Goal: Task Accomplishment & Management: Manage account settings

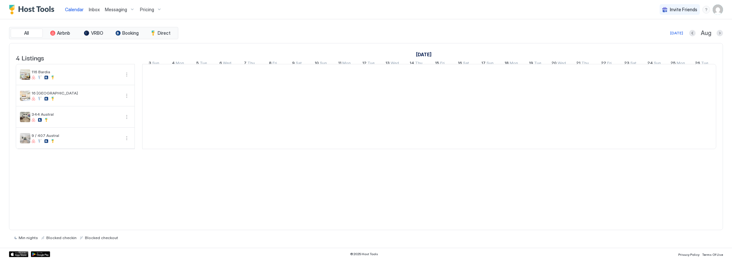
scroll to position [0, 357]
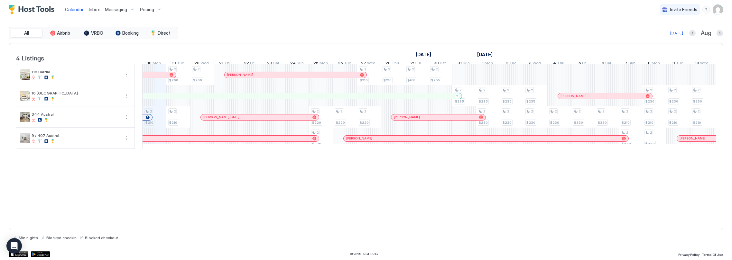
click at [144, 10] on span "Pricing" at bounding box center [147, 10] width 14 height 6
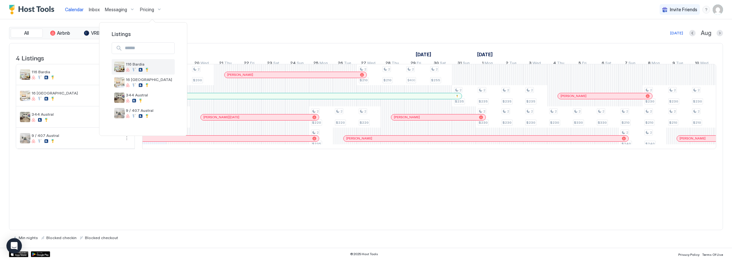
click at [148, 64] on span "116 Bardia" at bounding box center [149, 64] width 46 height 5
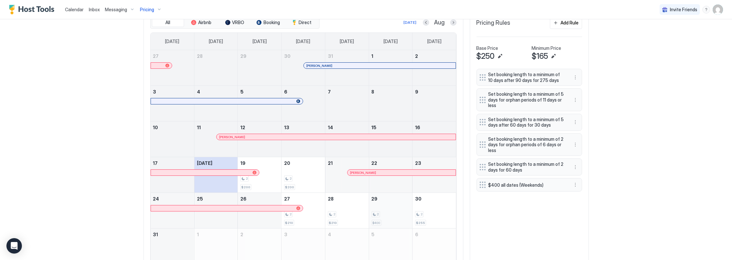
scroll to position [237, 0]
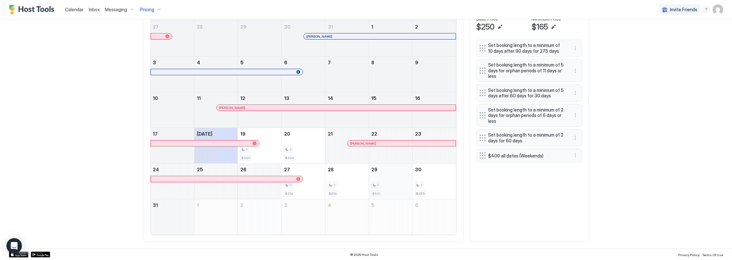
click at [398, 183] on div "2" at bounding box center [391, 185] width 38 height 6
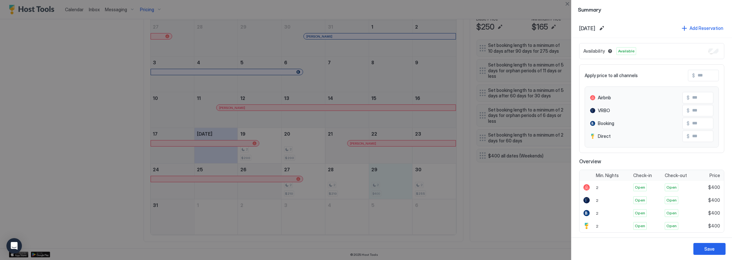
click at [695, 72] on input "Input Field" at bounding box center [721, 75] width 52 height 11
type input "*"
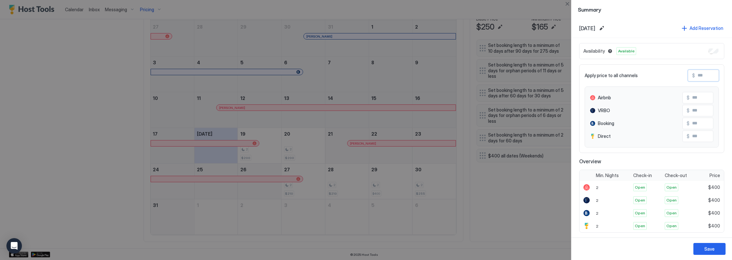
type input "*"
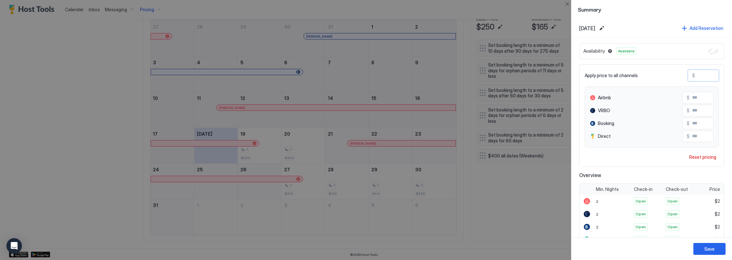
type input "**"
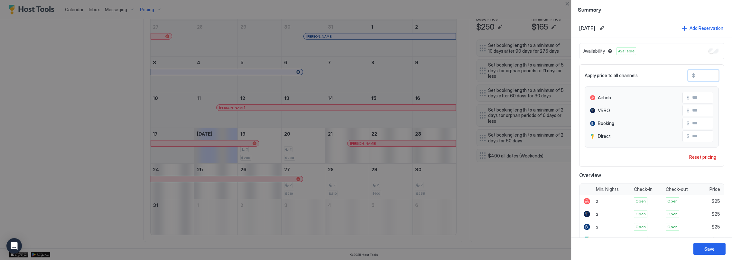
type input "***"
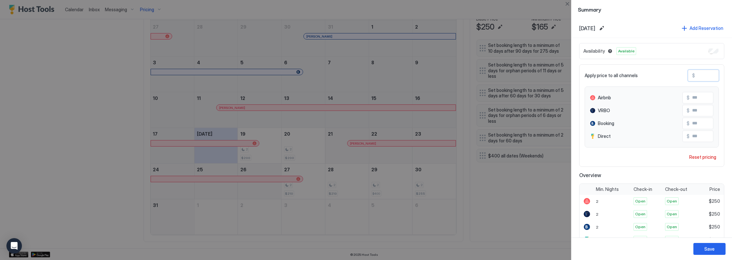
type input "***"
drag, startPoint x: 714, startPoint y: 249, endPoint x: 710, endPoint y: 245, distance: 5.0
click at [714, 249] on div "Save" at bounding box center [710, 249] width 10 height 7
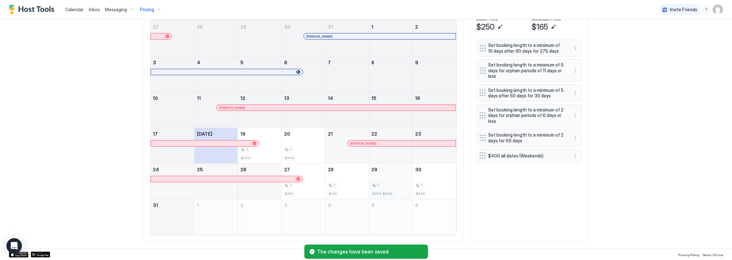
click at [398, 179] on div "2 $250-$400" at bounding box center [391, 181] width 38 height 30
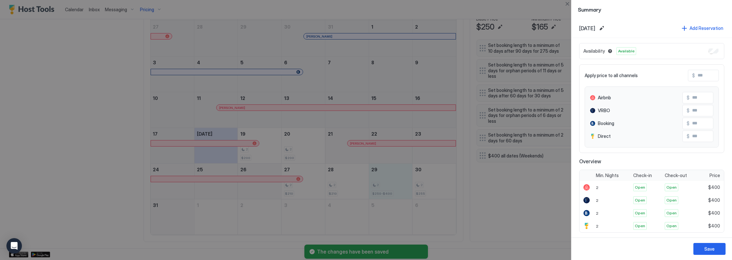
click at [703, 74] on input "Input Field" at bounding box center [721, 75] width 52 height 11
type input "*"
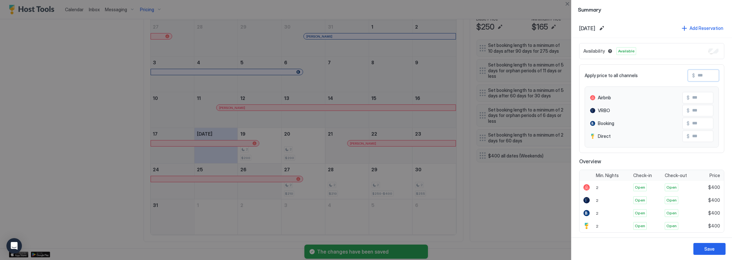
type input "*"
type input "**"
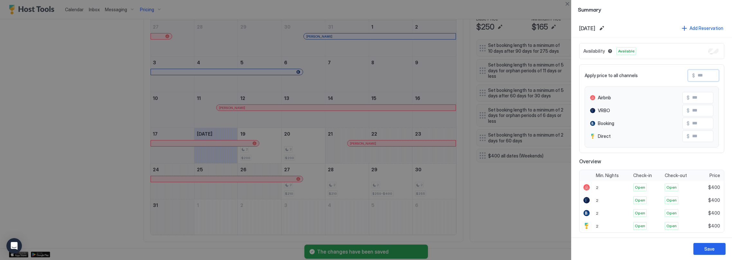
type input "**"
type input "***"
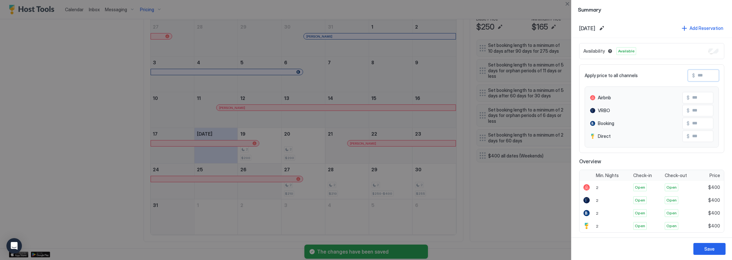
type input "***"
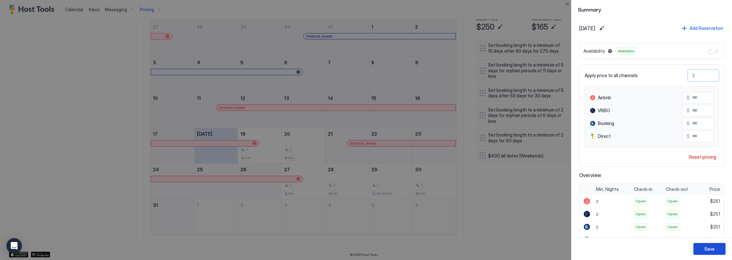
type input "***"
click at [703, 251] on button "Save" at bounding box center [710, 249] width 32 height 12
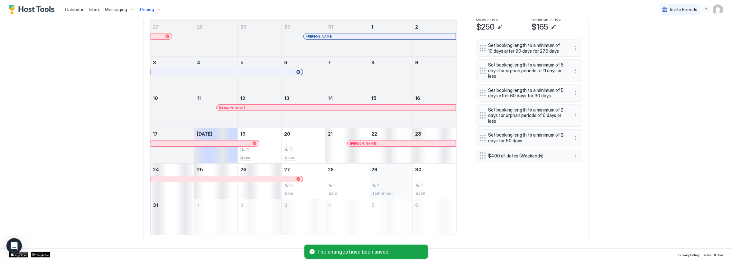
click at [394, 190] on div "2 $251-$400" at bounding box center [391, 181] width 38 height 30
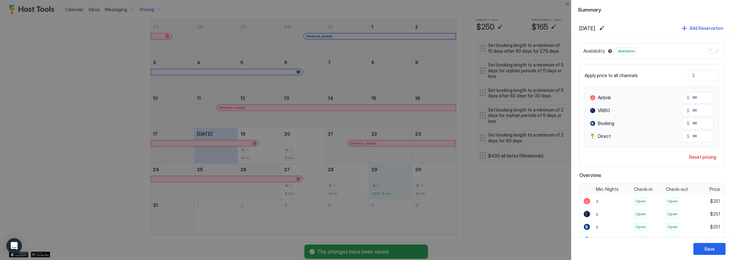
click at [510, 224] on div at bounding box center [366, 130] width 732 height 260
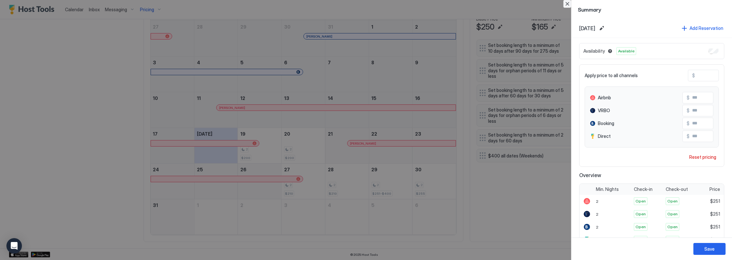
click at [565, 3] on button "Close" at bounding box center [568, 4] width 8 height 8
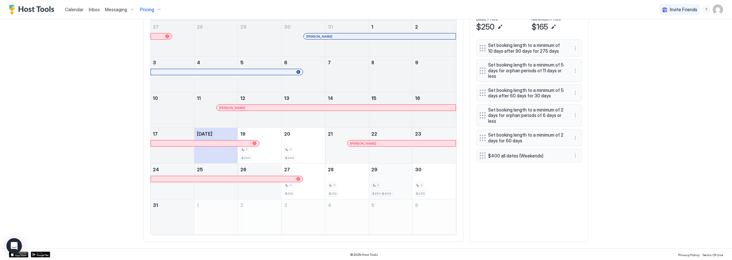
click at [378, 182] on div "2 $251-$400" at bounding box center [391, 181] width 38 height 30
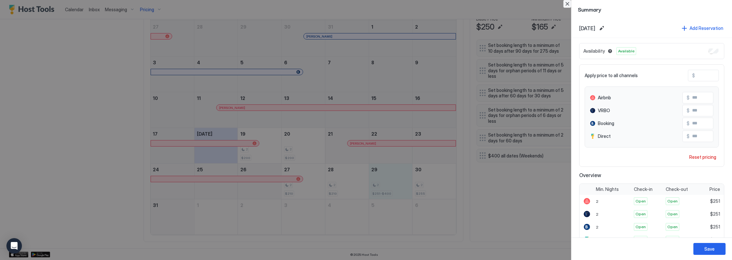
click at [568, 5] on button "Close" at bounding box center [568, 4] width 8 height 8
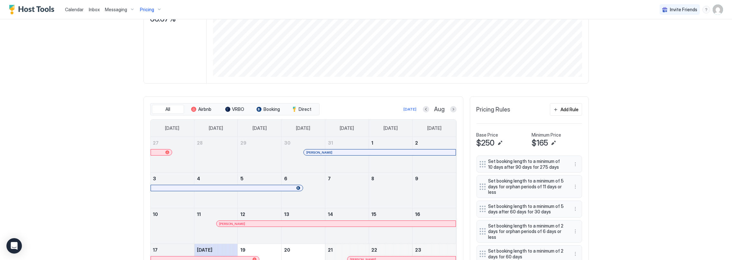
scroll to position [120, 0]
click at [573, 167] on button "More options" at bounding box center [576, 163] width 8 height 8
drag, startPoint x: 583, startPoint y: 187, endPoint x: 541, endPoint y: 163, distance: 48.7
click at [584, 187] on span "Pause" at bounding box center [585, 185] width 12 height 5
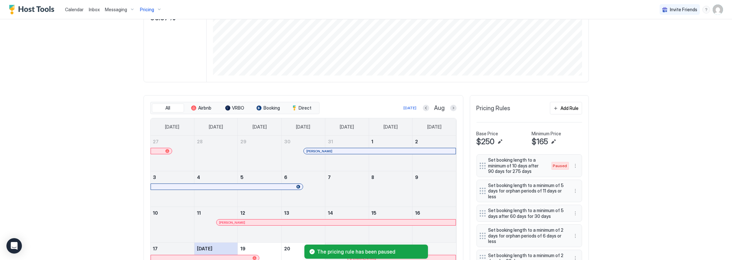
click at [612, 165] on div "Calendar Inbox Messaging Pricing Invite Friends CC Home Pricing 116 Bardia Sync…" at bounding box center [366, 130] width 732 height 260
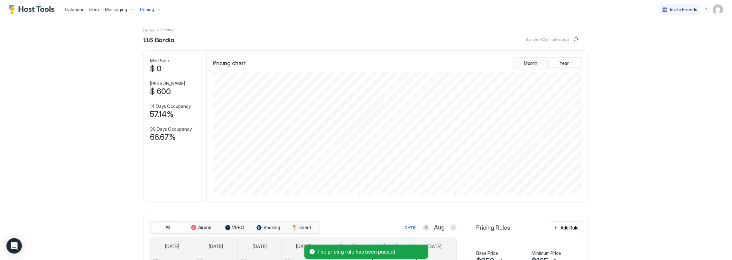
scroll to position [0, 0]
click at [581, 39] on button "More options" at bounding box center [585, 40] width 8 height 8
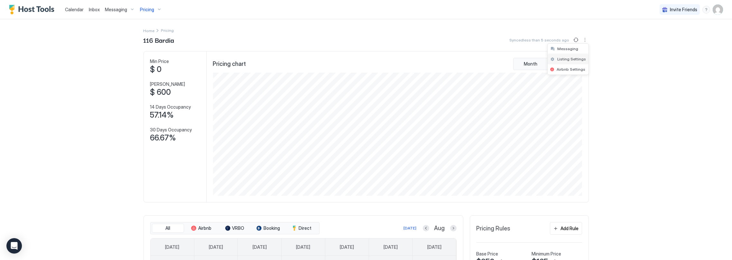
click at [569, 59] on span "Listing Settings" at bounding box center [572, 59] width 29 height 5
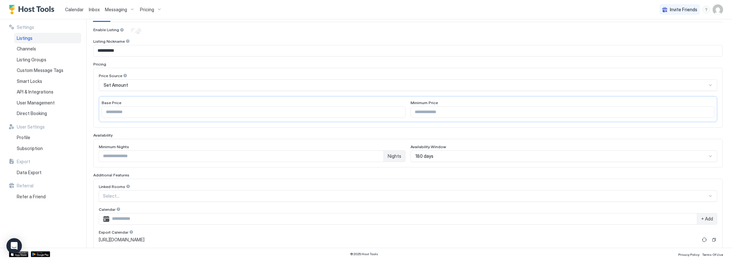
scroll to position [88, 0]
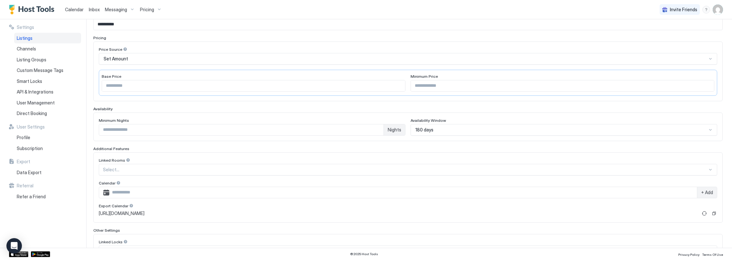
click at [434, 128] on div "Minimum Nights * Nights Availability Window 180 days" at bounding box center [408, 127] width 630 height 29
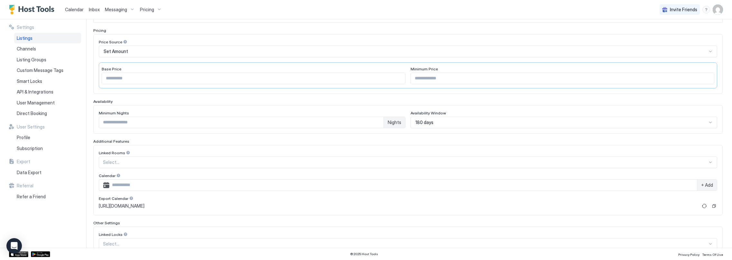
click at [390, 111] on div "Minimum Nights" at bounding box center [252, 114] width 307 height 6
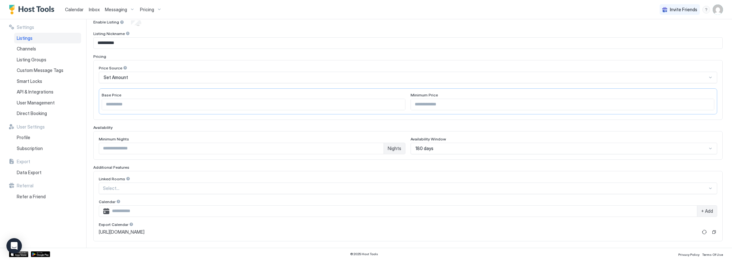
scroll to position [0, 0]
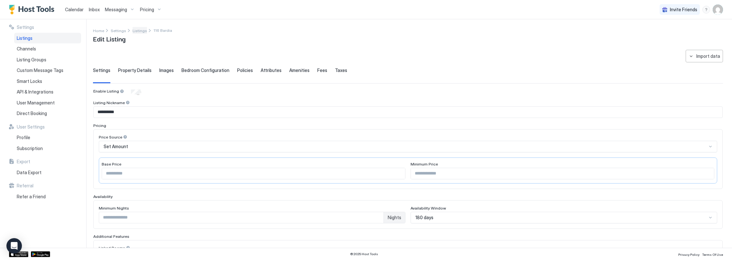
click at [136, 32] on span "Listings" at bounding box center [140, 30] width 14 height 5
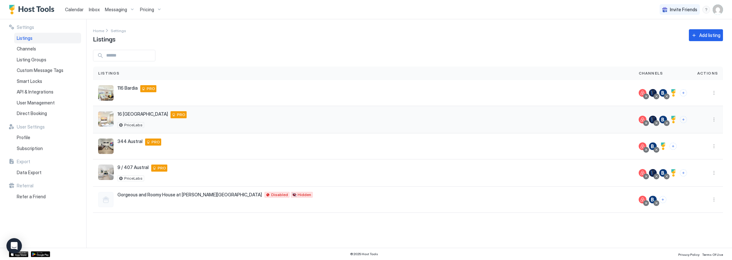
click at [715, 118] on button "More options" at bounding box center [714, 120] width 8 height 8
click at [695, 148] on span "Listing Settings" at bounding box center [700, 149] width 29 height 5
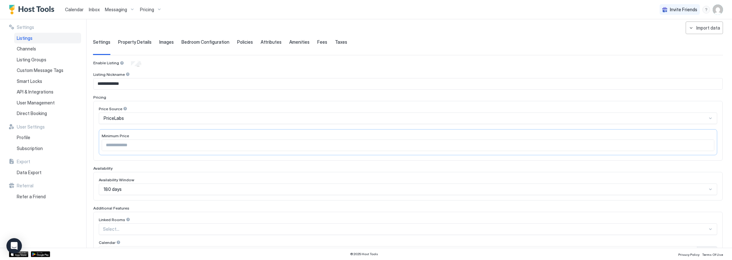
scroll to position [29, 0]
click at [245, 41] on span "Policies" at bounding box center [245, 41] width 16 height 6
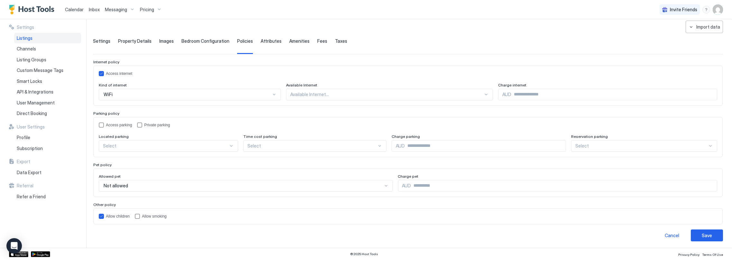
click at [105, 41] on span "Settings" at bounding box center [101, 41] width 17 height 6
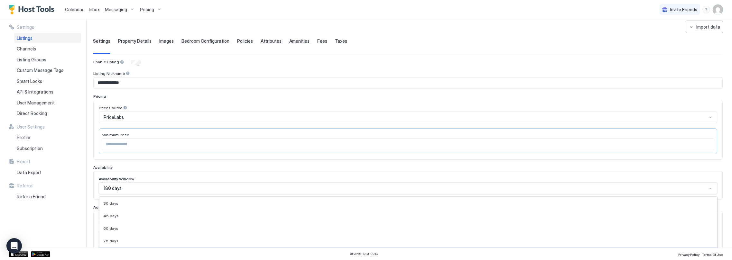
click at [122, 187] on div "9 results available. Use Up and Down to choose options, press Enter to select t…" at bounding box center [408, 189] width 619 height 12
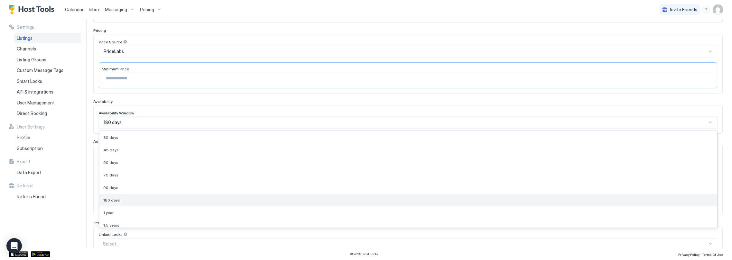
click at [113, 199] on span "180 days" at bounding box center [111, 200] width 17 height 5
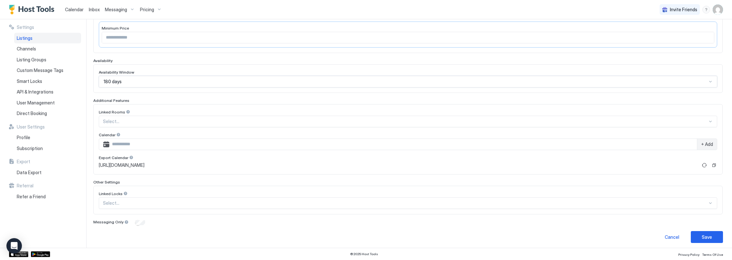
scroll to position [0, 0]
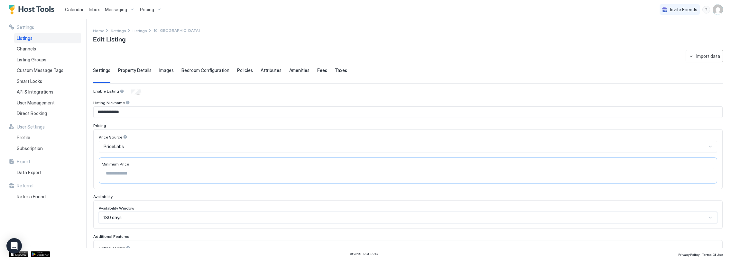
click at [117, 10] on span "Messaging" at bounding box center [116, 10] width 22 height 6
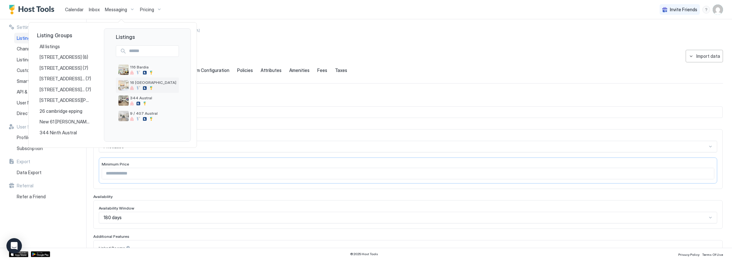
click at [141, 84] on span "16 [GEOGRAPHIC_DATA]" at bounding box center [153, 82] width 46 height 5
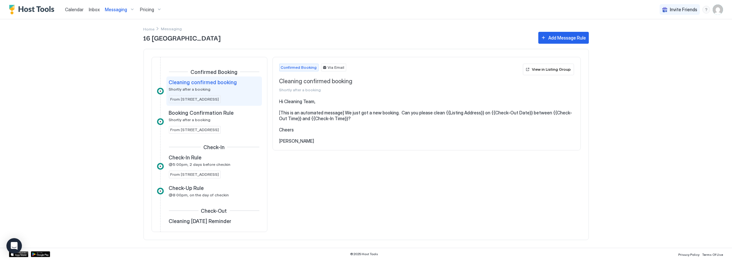
click at [152, 7] on span "Pricing" at bounding box center [147, 10] width 14 height 6
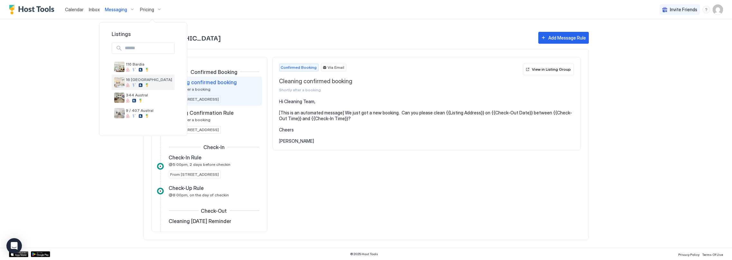
click at [146, 79] on span "16 [GEOGRAPHIC_DATA]" at bounding box center [149, 79] width 46 height 5
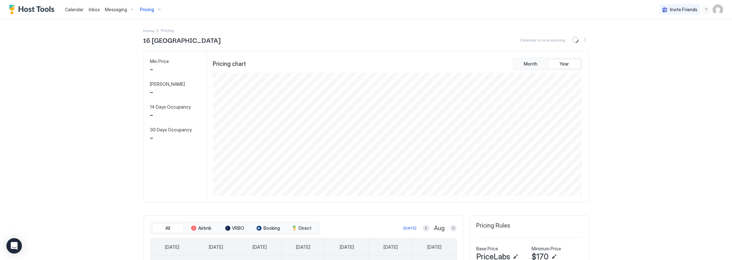
scroll to position [124, 371]
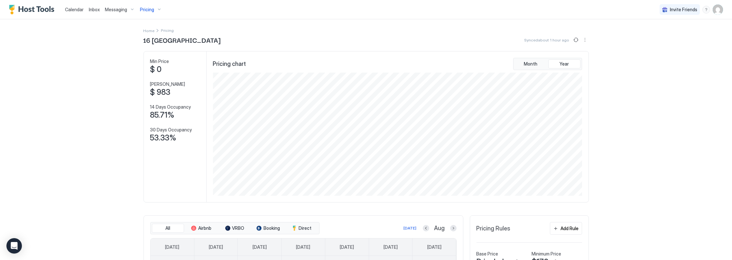
click at [583, 39] on button "More options" at bounding box center [585, 40] width 8 height 8
click at [627, 146] on div at bounding box center [366, 130] width 732 height 260
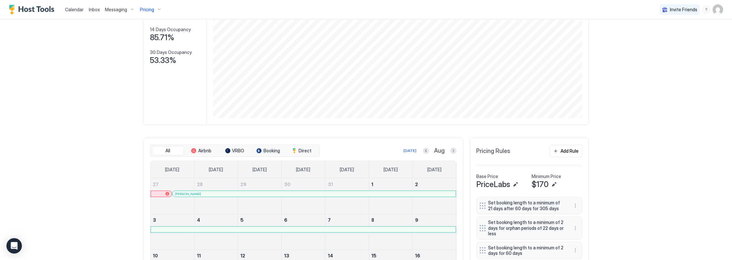
scroll to position [0, 0]
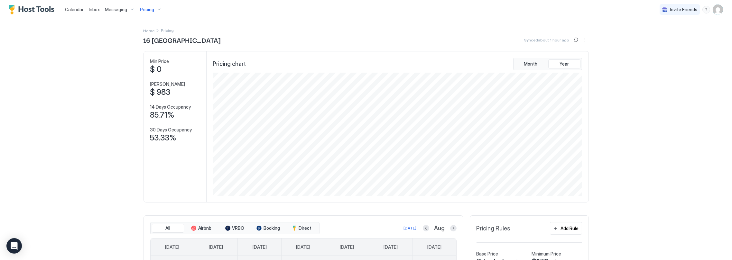
click at [149, 10] on span "Pricing" at bounding box center [147, 10] width 14 height 6
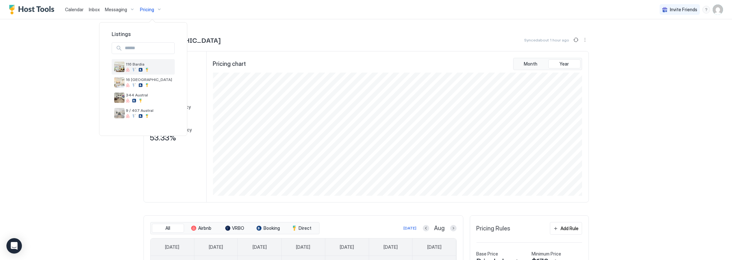
drag, startPoint x: 141, startPoint y: 65, endPoint x: 236, endPoint y: 48, distance: 96.9
click at [121, 66] on img "listing image" at bounding box center [119, 67] width 10 height 10
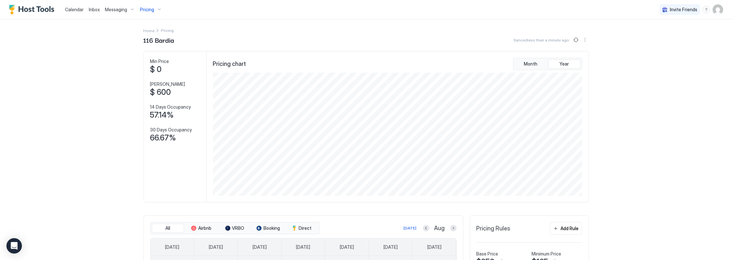
click at [156, 10] on div "Pricing" at bounding box center [150, 9] width 27 height 11
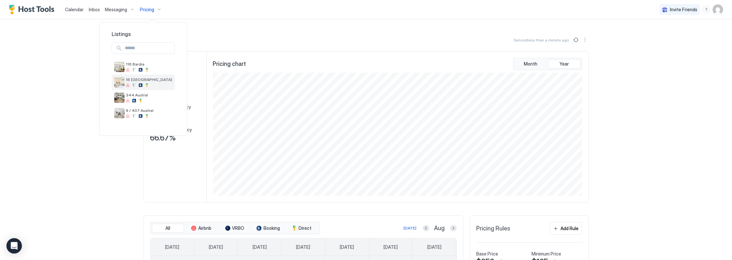
drag, startPoint x: 138, startPoint y: 82, endPoint x: 165, endPoint y: 84, distance: 26.8
click at [138, 82] on div "16 [GEOGRAPHIC_DATA]" at bounding box center [149, 82] width 46 height 10
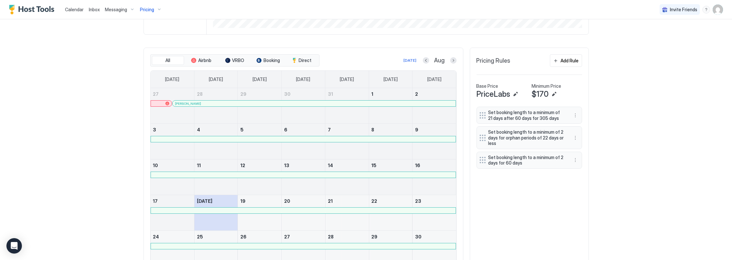
scroll to position [169, 0]
click at [519, 203] on div "Set booking length to a minimum of 21 days after 60 days for 305 days Set booki…" at bounding box center [530, 204] width 106 height 196
click at [575, 62] on div "Add Rule" at bounding box center [570, 60] width 18 height 7
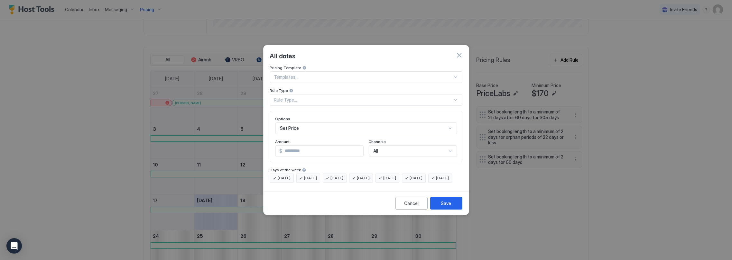
click at [307, 74] on div at bounding box center [363, 77] width 179 height 6
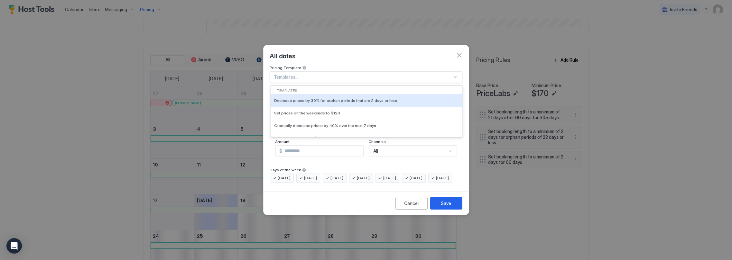
paste input "**********"
type input "**********"
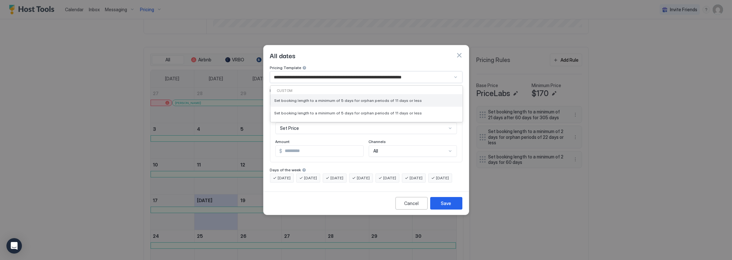
click at [389, 98] on span "Set booking length to a minimum of 5 days for orphan periods of 11 days or less" at bounding box center [349, 100] width 148 height 5
type input "*"
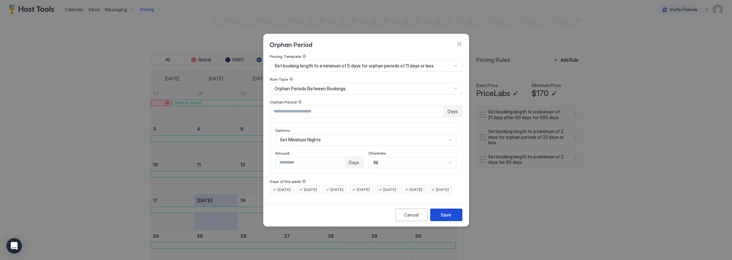
click at [443, 218] on div "Save" at bounding box center [446, 215] width 10 height 7
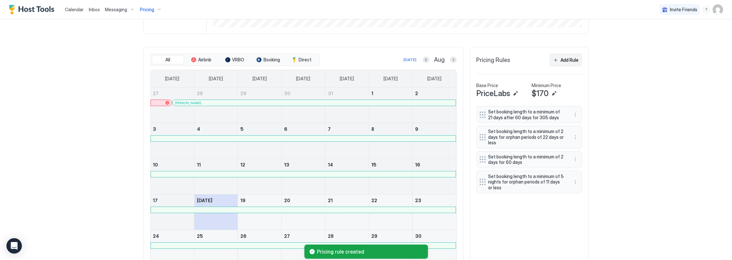
click at [563, 63] on div "Add Rule" at bounding box center [570, 60] width 18 height 7
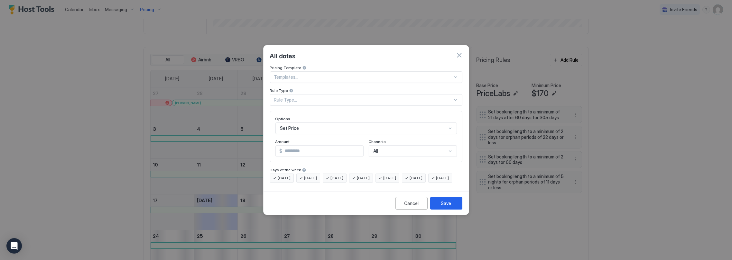
click at [309, 74] on div at bounding box center [363, 77] width 179 height 6
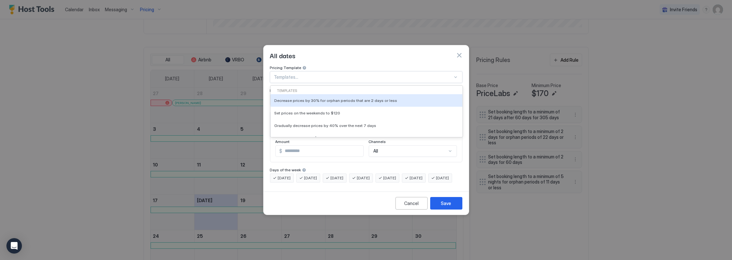
drag, startPoint x: 311, startPoint y: 73, endPoint x: 316, endPoint y: 73, distance: 5.2
click at [308, 74] on div at bounding box center [363, 77] width 179 height 6
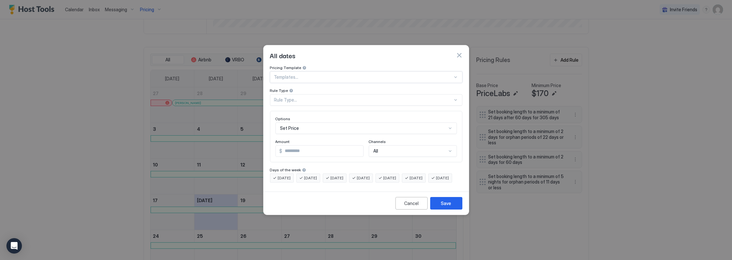
paste input "**********"
type input "**********"
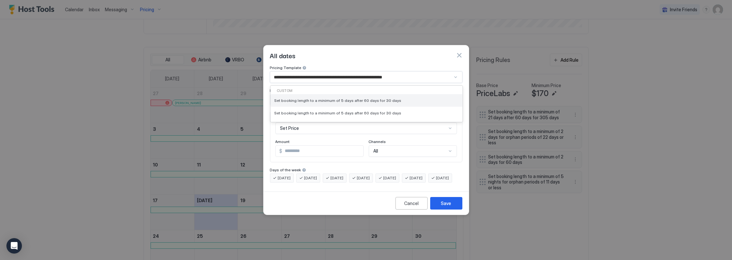
click at [366, 98] on span "Set booking length to a minimum of 5 days after 60 days for 30 days" at bounding box center [338, 100] width 127 height 5
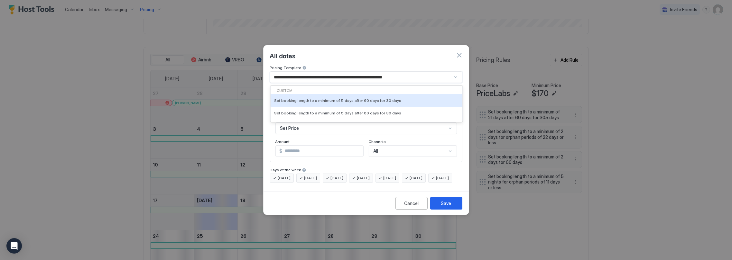
type input "*"
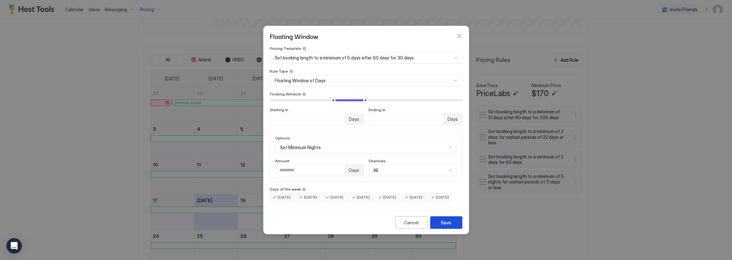
click at [446, 226] on div "Save" at bounding box center [446, 223] width 10 height 7
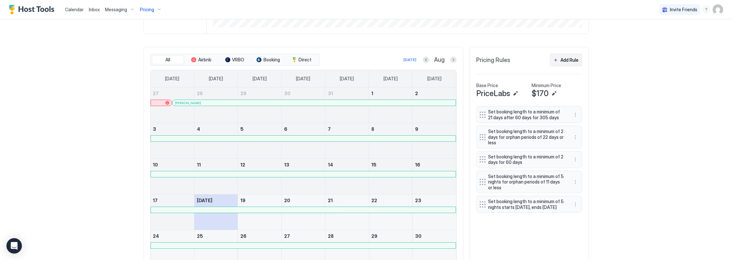
drag, startPoint x: 573, startPoint y: 63, endPoint x: 566, endPoint y: 64, distance: 7.1
click at [573, 63] on div "Add Rule" at bounding box center [570, 60] width 18 height 7
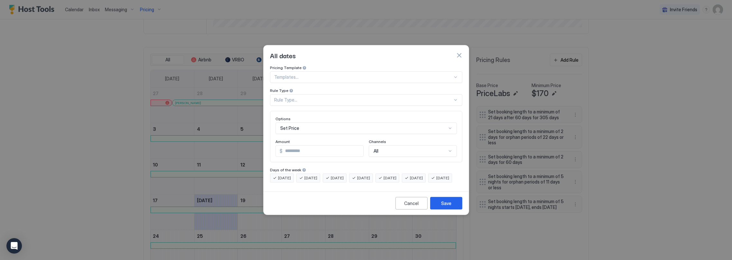
click at [341, 74] on div at bounding box center [363, 77] width 179 height 6
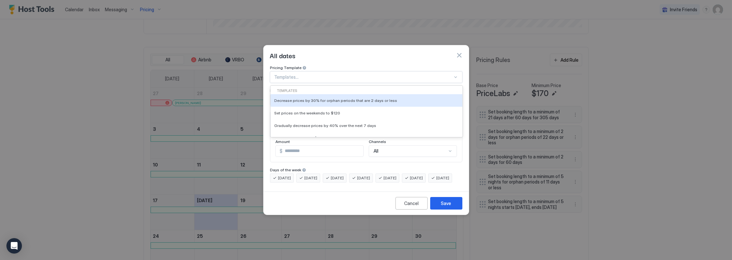
paste input "**********"
type input "**********"
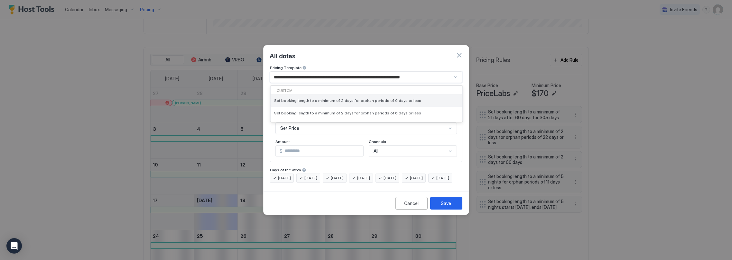
click at [387, 98] on span "Set booking length to a minimum of 2 days for orphan periods of 6 days or less" at bounding box center [348, 100] width 147 height 5
type input "*"
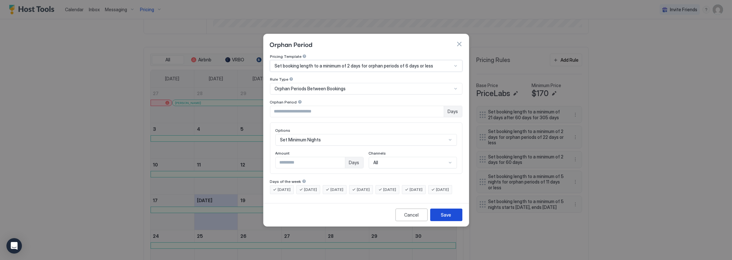
click at [447, 219] on div "Save" at bounding box center [446, 215] width 10 height 7
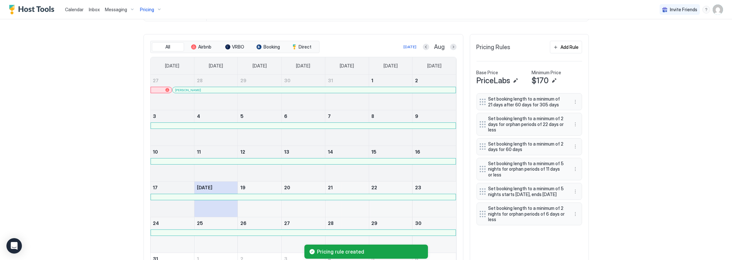
scroll to position [198, 0]
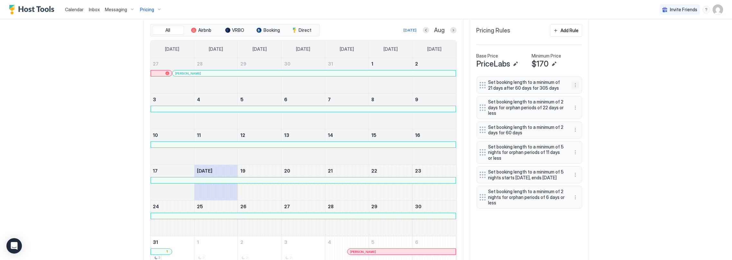
click at [573, 88] on button "More options" at bounding box center [576, 85] width 8 height 8
click at [581, 118] on span "Delete" at bounding box center [585, 118] width 12 height 5
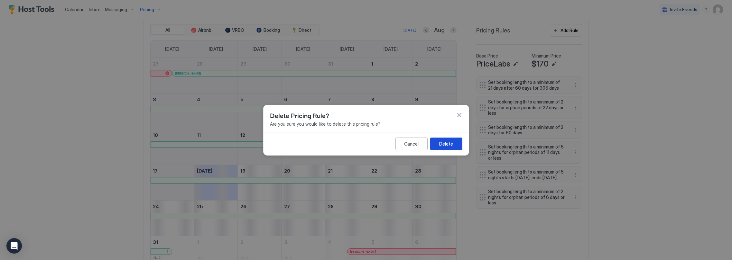
click at [447, 145] on div "Delete" at bounding box center [446, 143] width 14 height 7
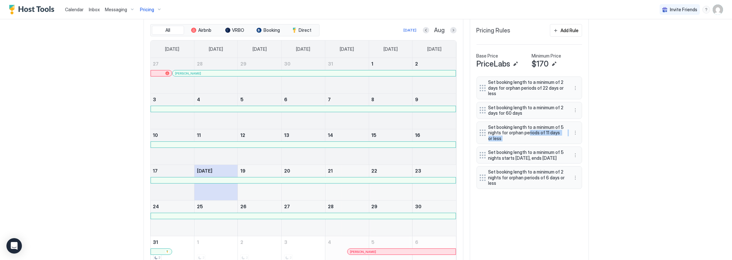
drag, startPoint x: 526, startPoint y: 120, endPoint x: 633, endPoint y: 140, distance: 109.0
click at [633, 142] on div "Calendar Inbox Messaging Pricing Invite Friends CC Home Pricing 16 Leppington S…" at bounding box center [366, 130] width 732 height 260
click at [633, 140] on div "Calendar Inbox Messaging Pricing Invite Friends CC Home Pricing 16 Leppington S…" at bounding box center [366, 130] width 732 height 260
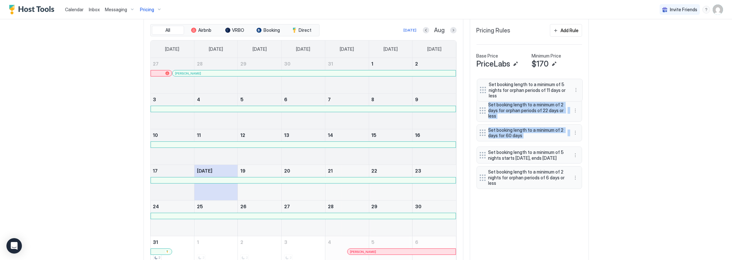
drag, startPoint x: 481, startPoint y: 136, endPoint x: 483, endPoint y: 89, distance: 47.1
click at [484, 89] on div "Set booking length to a minimum of 2 days for orphan periods of 22 days or less…" at bounding box center [530, 133] width 106 height 113
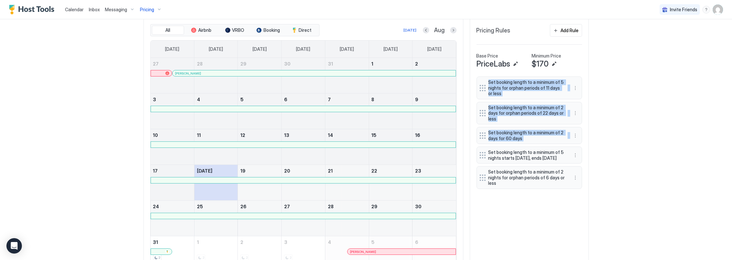
click at [626, 132] on div "Calendar Inbox Messaging Pricing Invite Friends CC Home Pricing 16 Leppington S…" at bounding box center [366, 130] width 732 height 260
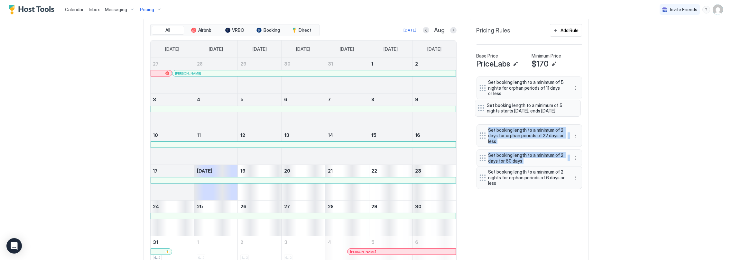
drag, startPoint x: 481, startPoint y: 161, endPoint x: 482, endPoint y: 111, distance: 50.2
click at [482, 111] on div "Set booking length to a minimum of 5 nights for orphan periods of 11 days or le…" at bounding box center [530, 133] width 106 height 113
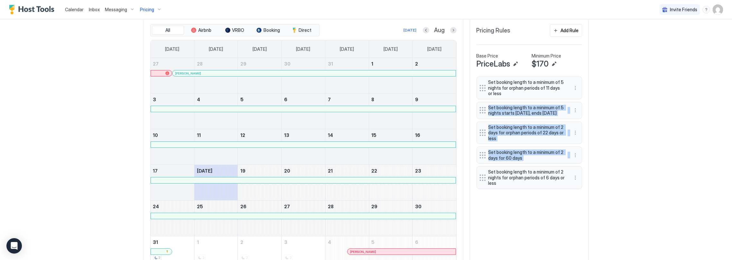
click at [653, 130] on div "Calendar Inbox Messaging Pricing Invite Friends CC Home Pricing 16 Leppington S…" at bounding box center [366, 130] width 732 height 260
click at [643, 144] on div "Calendar Inbox Messaging Pricing Invite Friends CC Home Pricing 16 Leppington C…" at bounding box center [366, 130] width 732 height 260
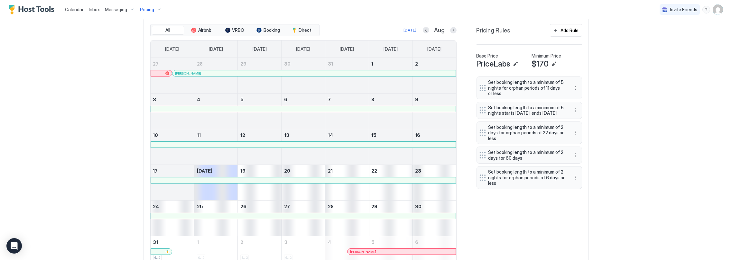
click at [595, 108] on div "Home Pricing 16 Leppington Synced less than 20 seconds ago Min Price $ 0 Max Pr…" at bounding box center [367, 53] width 464 height 465
click at [570, 34] on div "Add Rule" at bounding box center [570, 30] width 18 height 7
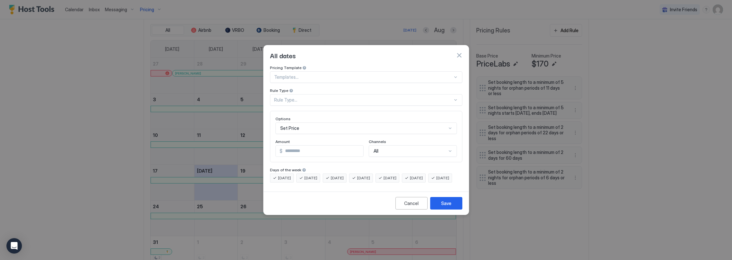
click at [362, 74] on div at bounding box center [363, 77] width 179 height 6
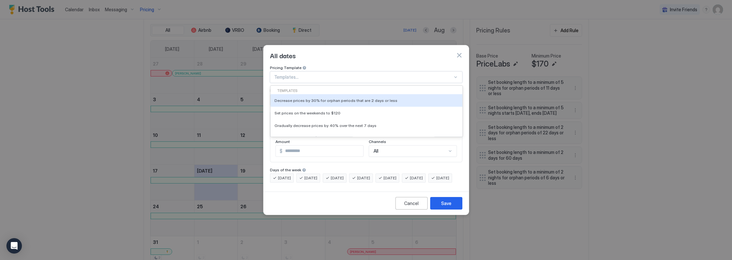
paste input "**********"
type input "**********"
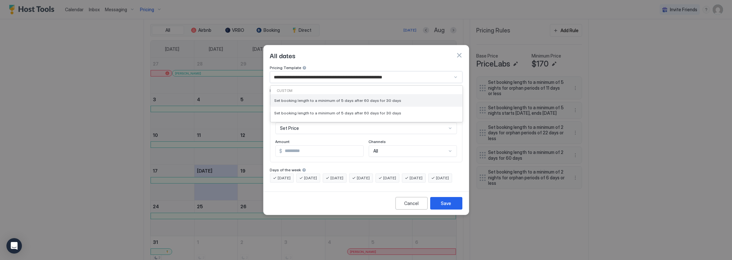
click at [371, 98] on span "Set booking length to a minimum of 5 days after 60 days for 30 days" at bounding box center [338, 100] width 127 height 5
type input "*"
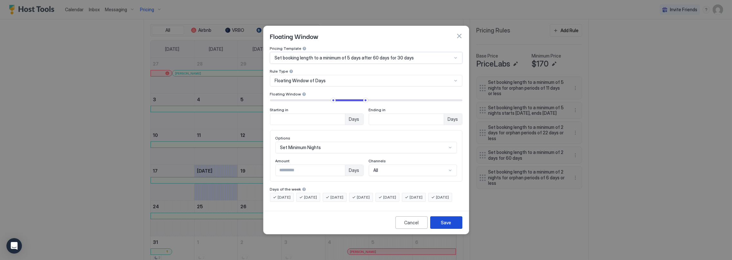
click at [445, 226] on div "Save" at bounding box center [446, 223] width 10 height 7
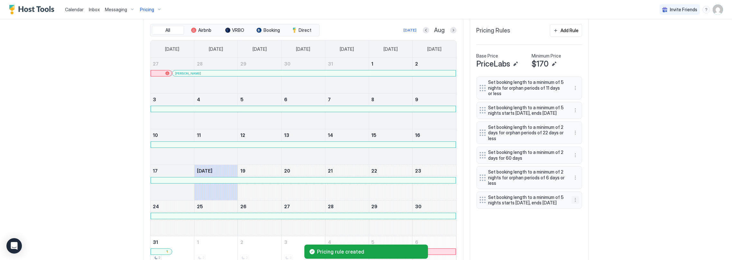
click at [572, 204] on button "More options" at bounding box center [576, 200] width 8 height 8
click at [579, 240] on div "Delete" at bounding box center [581, 240] width 19 height 5
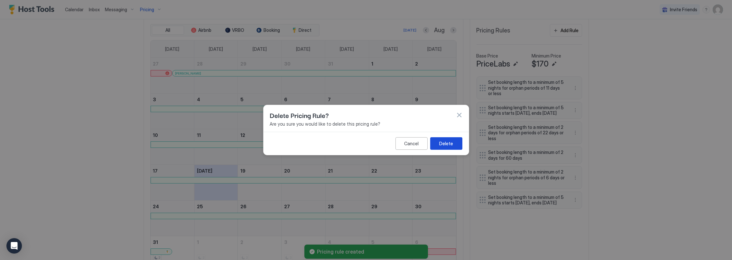
click at [437, 142] on button "Delete" at bounding box center [446, 143] width 32 height 13
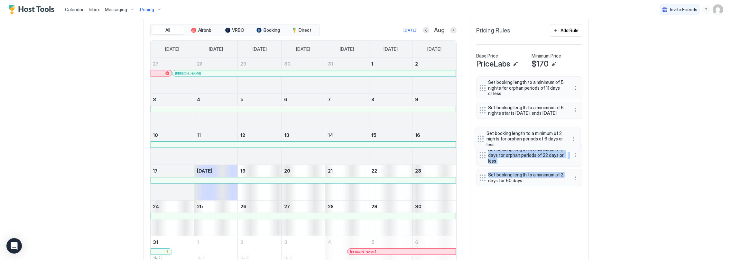
drag, startPoint x: 480, startPoint y: 186, endPoint x: 526, endPoint y: 147, distance: 60.3
click at [480, 138] on div "Set booking length to a minimum of 5 nights for orphan periods of 11 days or le…" at bounding box center [530, 133] width 106 height 113
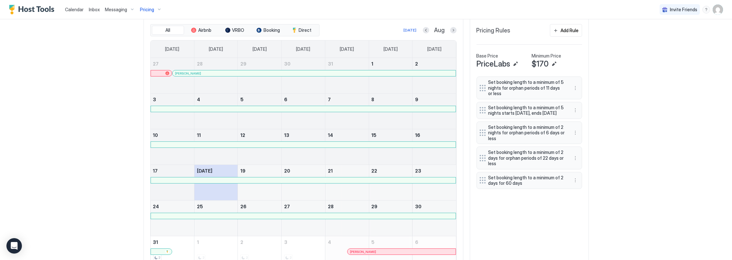
click at [614, 150] on div "Calendar Inbox Messaging Pricing Invite Friends CC Home Pricing 16 Leppington S…" at bounding box center [366, 130] width 732 height 260
click at [575, 162] on button "More options" at bounding box center [576, 159] width 8 height 8
click at [583, 196] on span "Delete" at bounding box center [585, 196] width 12 height 5
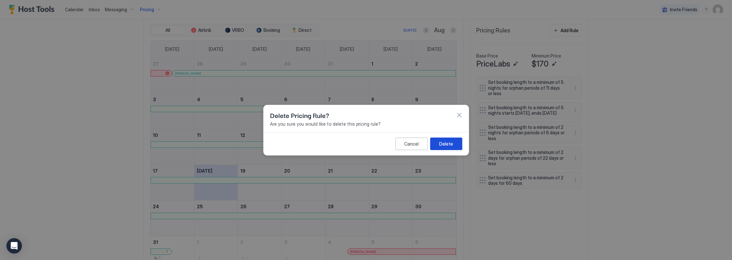
click at [448, 143] on div "Delete" at bounding box center [446, 143] width 14 height 7
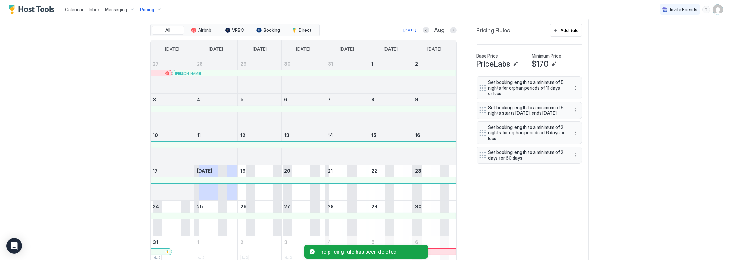
click at [558, 212] on div "Set booking length to a minimum of 5 nights for orphan periods of 11 days or le…" at bounding box center [530, 175] width 106 height 196
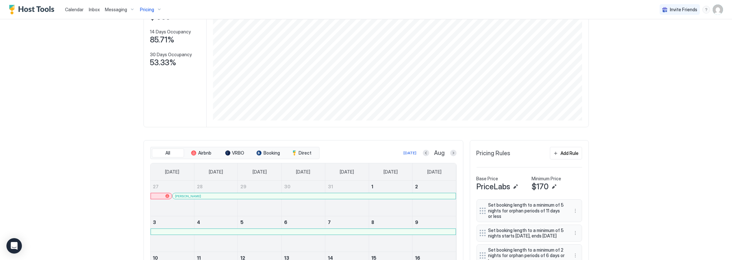
scroll to position [62, 0]
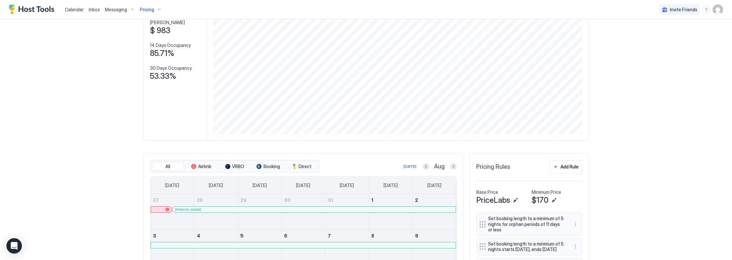
click at [626, 148] on div "Calendar Inbox Messaging Pricing Invite Friends CC Home Pricing 16 Leppington S…" at bounding box center [366, 130] width 732 height 260
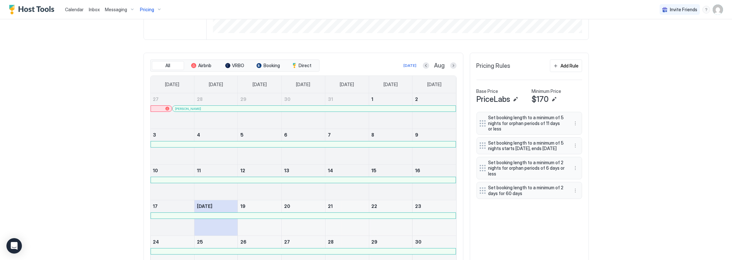
scroll to position [150, 0]
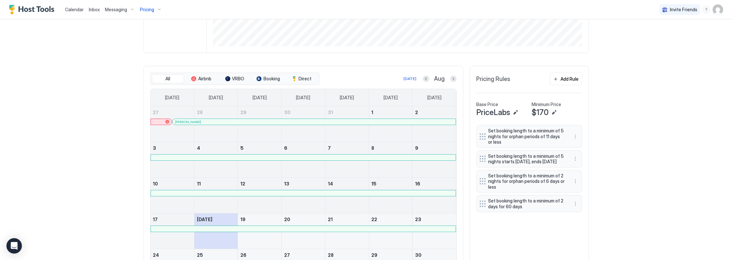
click at [453, 82] on button "Next month" at bounding box center [453, 79] width 6 height 6
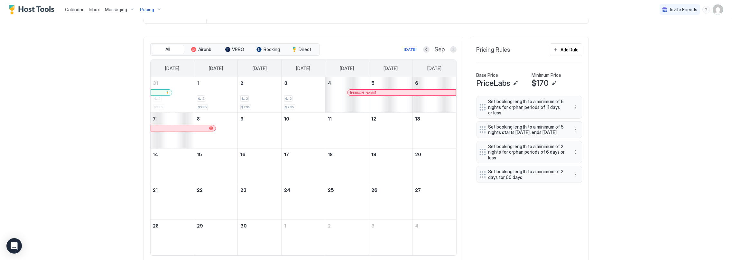
scroll to position [202, 0]
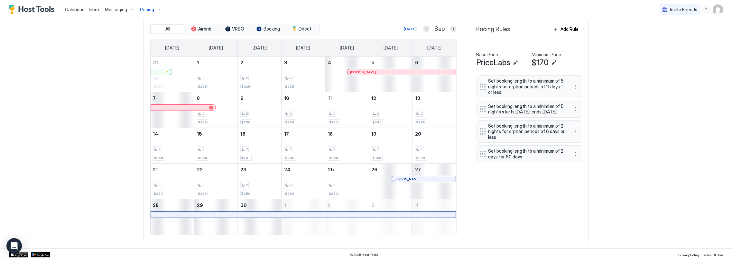
drag, startPoint x: 532, startPoint y: 192, endPoint x: 527, endPoint y: 191, distance: 4.8
click at [531, 192] on div "Set booking length to a minimum of 5 nights for orphan periods of 11 days or le…" at bounding box center [530, 155] width 106 height 160
click at [586, 204] on div "Pricing Rules Add Rule Base Price PriceLabs Minimum Price $170 Set booking leng…" at bounding box center [529, 129] width 119 height 226
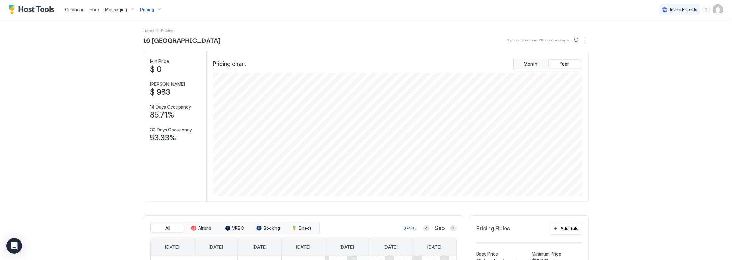
click at [153, 11] on span "Pricing" at bounding box center [147, 10] width 14 height 6
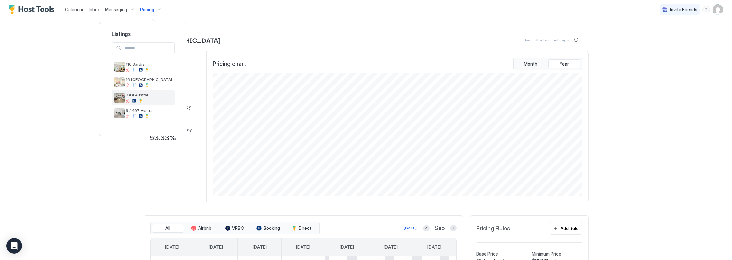
click at [142, 96] on span "344 Austral" at bounding box center [149, 95] width 46 height 5
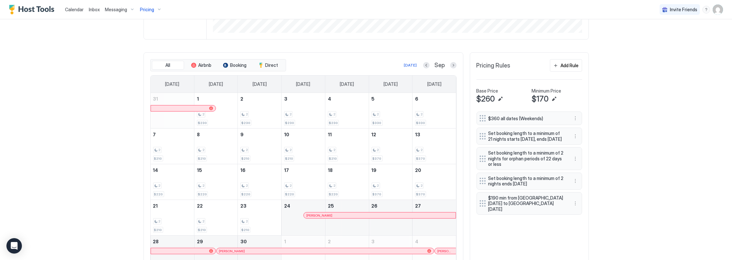
scroll to position [202, 0]
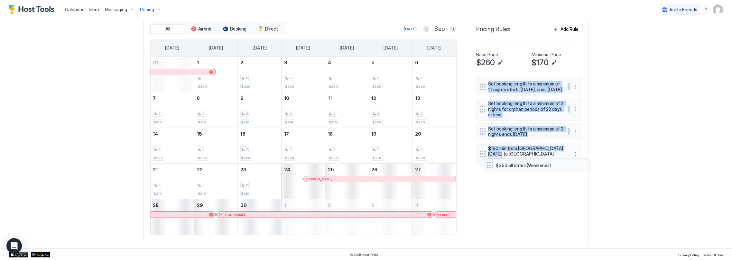
drag, startPoint x: 483, startPoint y: 86, endPoint x: 490, endPoint y: 172, distance: 86.3
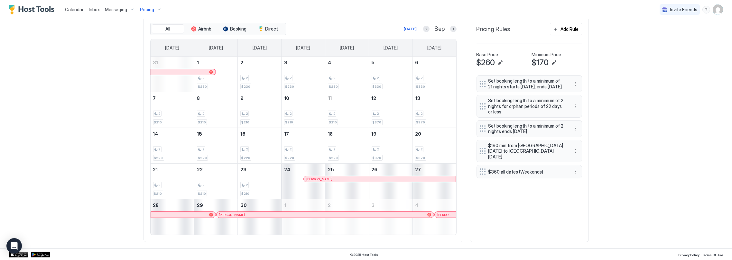
click at [616, 172] on div "Calendar Inbox Messaging Pricing Invite Friends CC Home Pricing 344 Austral Syn…" at bounding box center [366, 130] width 732 height 260
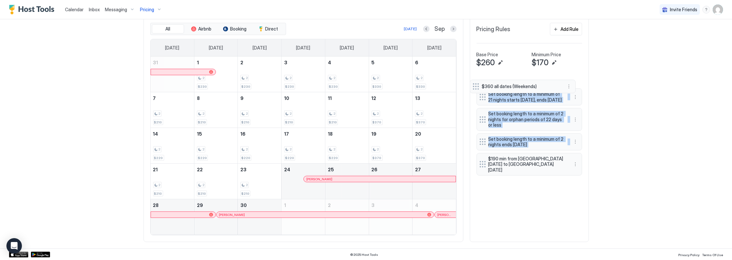
drag, startPoint x: 478, startPoint y: 174, endPoint x: 474, endPoint y: 86, distance: 87.7
click at [474, 86] on div "Pricing Rules Add Rule Base Price $260 Minimum Price $170 Set booking length to…" at bounding box center [529, 129] width 119 height 226
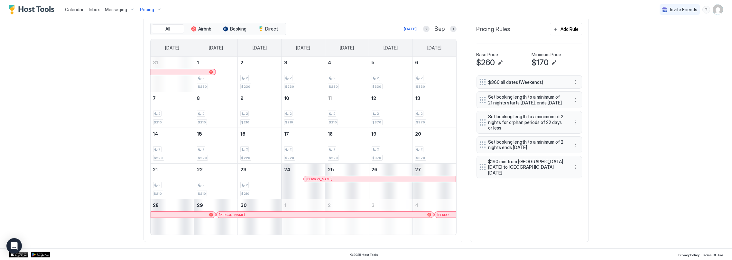
click at [622, 100] on div "Calendar Inbox Messaging Pricing Invite Friends CC Home Pricing 344 Austral Syn…" at bounding box center [366, 130] width 732 height 260
click at [575, 103] on button "More options" at bounding box center [576, 100] width 8 height 8
click at [584, 133] on span "Delete" at bounding box center [585, 133] width 12 height 5
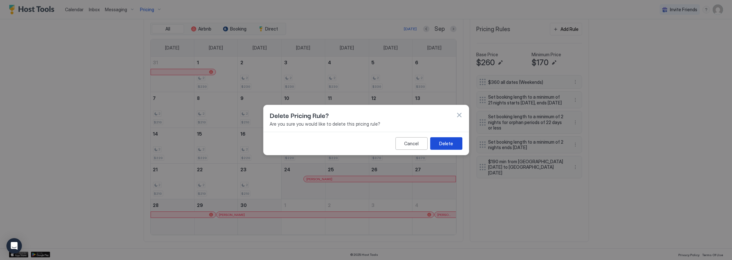
click at [447, 142] on div "Delete" at bounding box center [446, 143] width 14 height 7
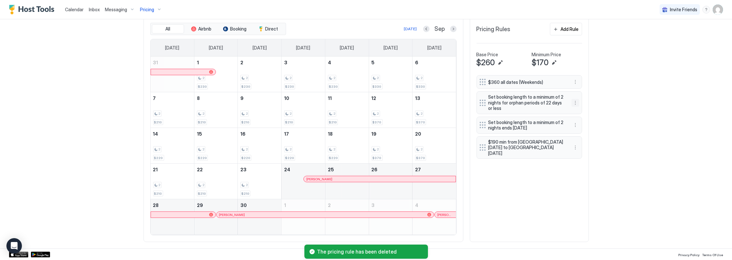
click at [573, 103] on button "More options" at bounding box center [576, 103] width 8 height 8
click at [579, 133] on div "Delete" at bounding box center [581, 133] width 19 height 5
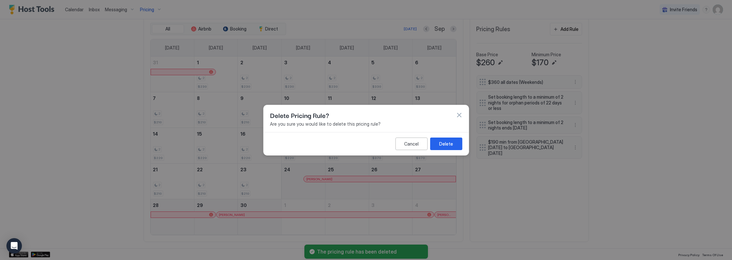
click at [453, 144] on button "Delete" at bounding box center [446, 143] width 32 height 13
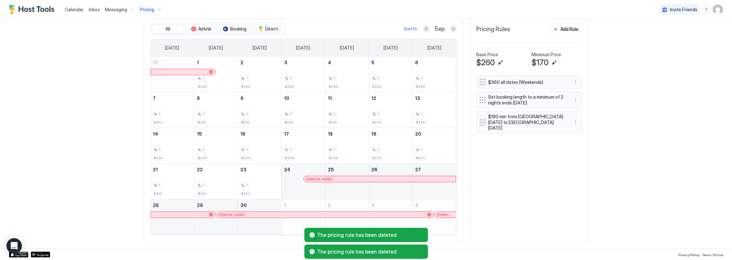
click at [609, 135] on div "Calendar Inbox Messaging Pricing Invite Friends CC Home Pricing 344 Austral Syn…" at bounding box center [366, 130] width 732 height 260
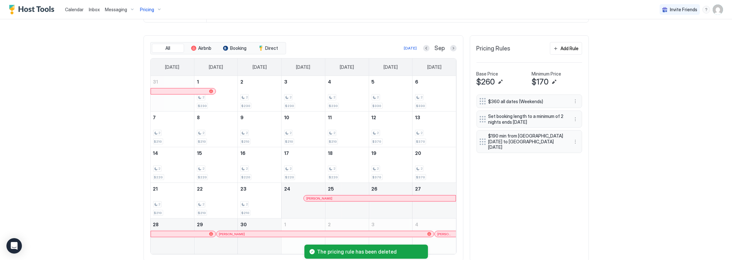
click at [570, 52] on div "Add Rule" at bounding box center [570, 48] width 18 height 7
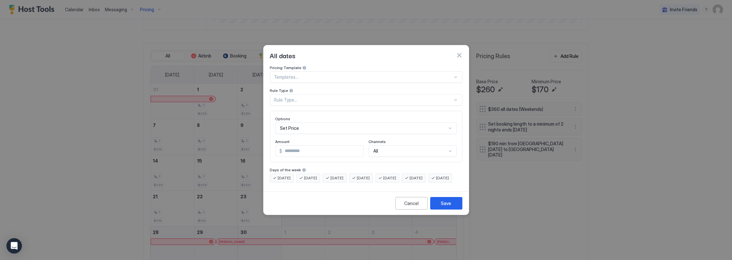
click at [326, 74] on div at bounding box center [363, 77] width 179 height 6
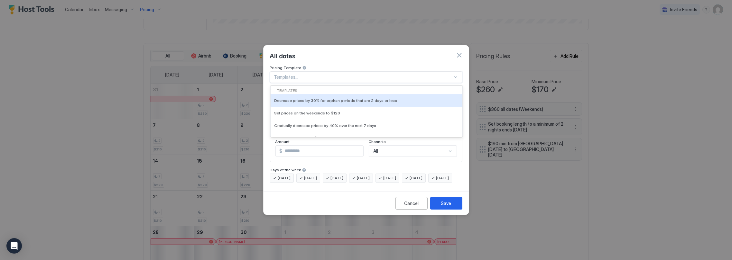
paste input "**********"
type input "**********"
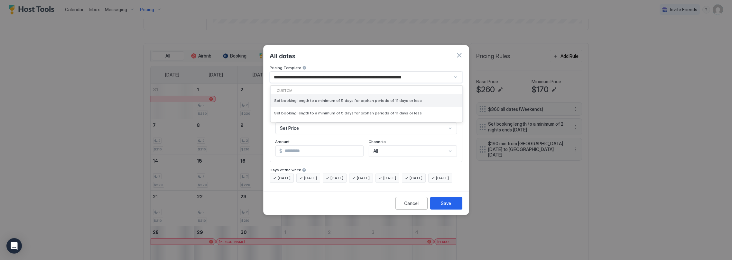
click at [403, 98] on span "Set booking length to a minimum of 5 days for orphan periods of 11 days or less" at bounding box center [349, 100] width 148 height 5
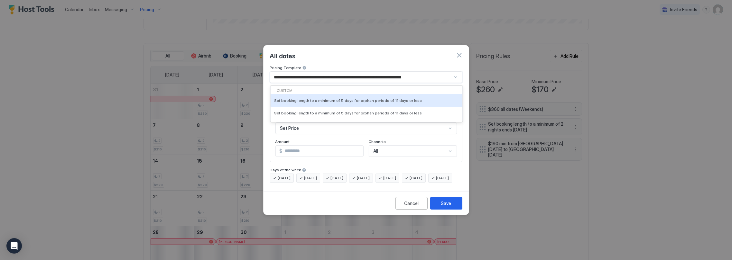
type input "*"
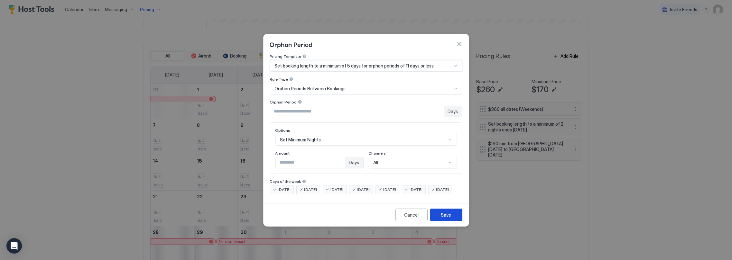
click at [444, 219] on div "Save" at bounding box center [446, 215] width 10 height 7
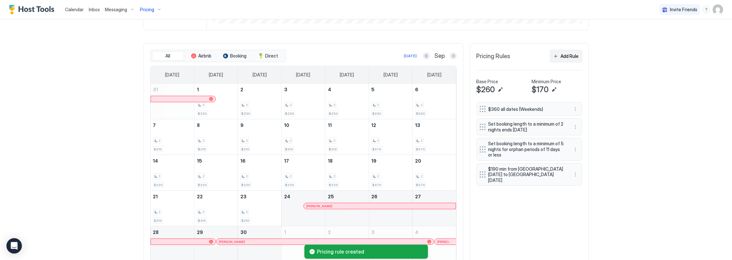
click at [568, 59] on div "Add Rule" at bounding box center [570, 56] width 18 height 7
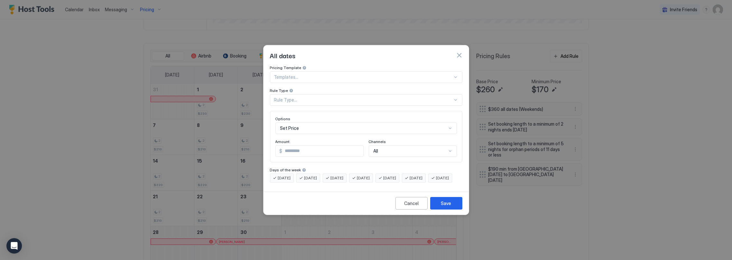
click at [350, 74] on div at bounding box center [363, 77] width 179 height 6
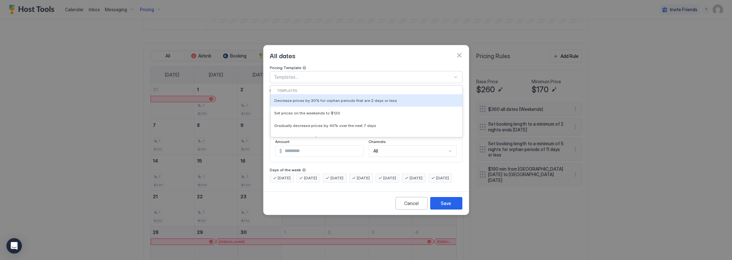
click at [357, 74] on div at bounding box center [363, 77] width 179 height 6
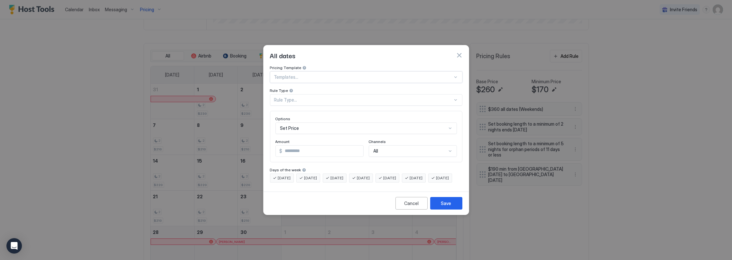
paste input "**********"
type input "**********"
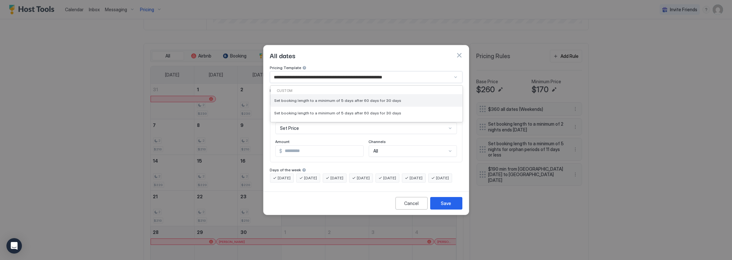
click at [399, 98] on div "Set booking length to a minimum of 5 days after 60 days for 30 days" at bounding box center [367, 100] width 184 height 5
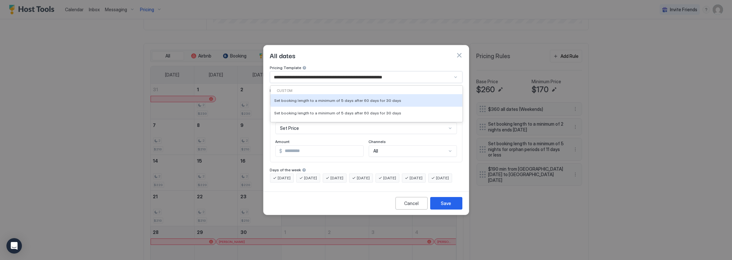
type input "*"
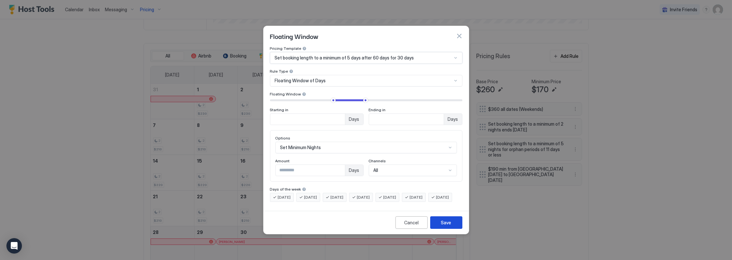
drag, startPoint x: 446, startPoint y: 229, endPoint x: 480, endPoint y: 220, distance: 34.6
click at [447, 226] on div "Save" at bounding box center [446, 223] width 10 height 7
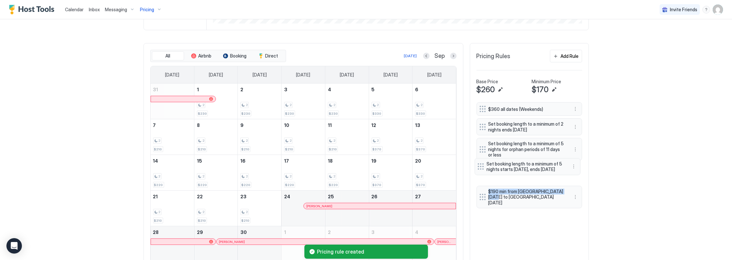
drag, startPoint x: 481, startPoint y: 197, endPoint x: 482, endPoint y: 171, distance: 25.5
click at [482, 171] on div "$360 all dates (Weekends) Set booking length to a minimum of 2 nights ends [DAT…" at bounding box center [530, 153] width 106 height 103
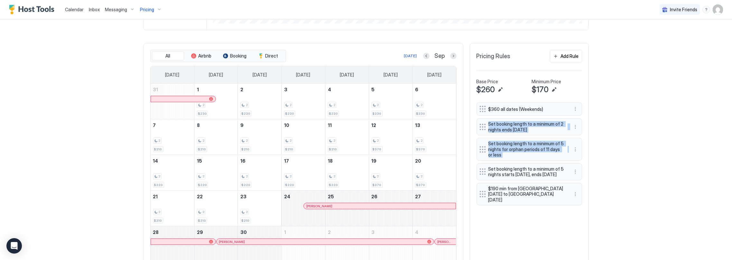
drag, startPoint x: 480, startPoint y: 126, endPoint x: 639, endPoint y: 140, distance: 159.7
click at [631, 143] on div "Calendar Inbox Messaging Pricing Invite Friends CC Home Pricing 344 Austral Syn…" at bounding box center [366, 130] width 732 height 260
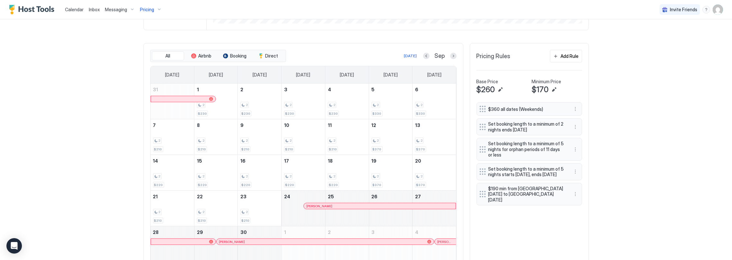
click at [635, 140] on div "Calendar Inbox Messaging Pricing Invite Friends CC Home Pricing 344 Austral Syn…" at bounding box center [366, 130] width 732 height 260
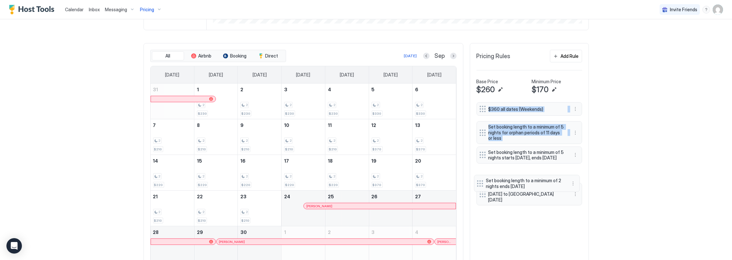
drag, startPoint x: 478, startPoint y: 128, endPoint x: 478, endPoint y: 182, distance: 53.4
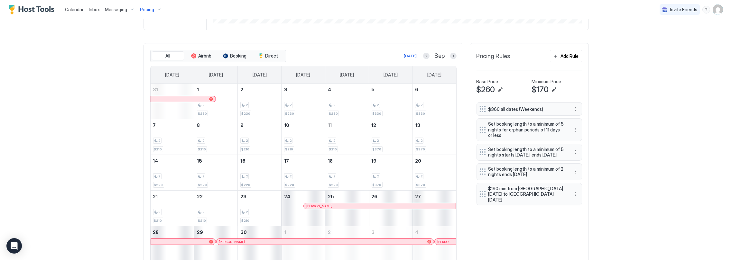
click at [620, 176] on div "Calendar Inbox Messaging Pricing Invite Friends CC Home Pricing 344 Austral Cal…" at bounding box center [366, 130] width 732 height 260
drag, startPoint x: 562, startPoint y: 64, endPoint x: 542, endPoint y: 65, distance: 20.6
click at [562, 62] on button "Add Rule" at bounding box center [566, 56] width 32 height 13
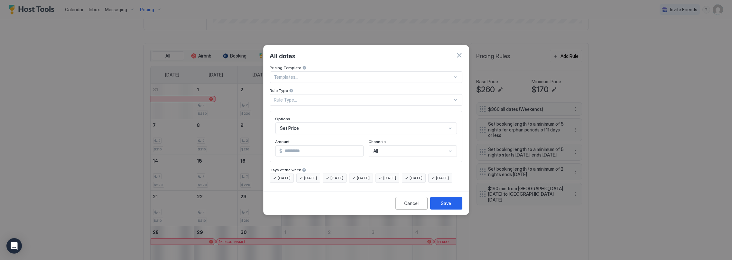
click at [364, 74] on div at bounding box center [363, 77] width 179 height 6
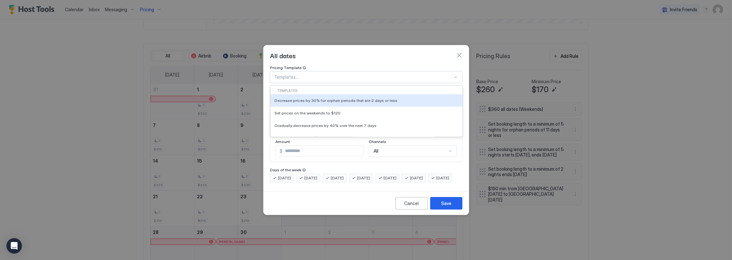
paste input "**********"
type input "**********"
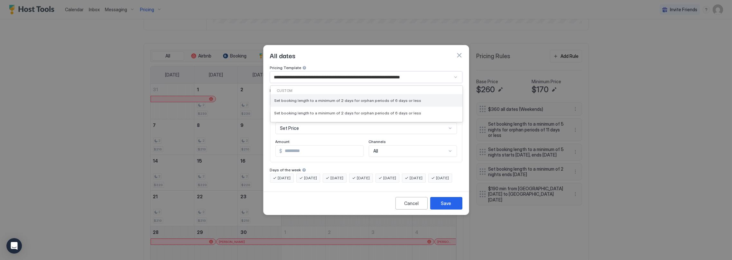
click at [375, 98] on span "Set booking length to a minimum of 2 days for orphan periods of 6 days or less" at bounding box center [348, 100] width 147 height 5
type input "*"
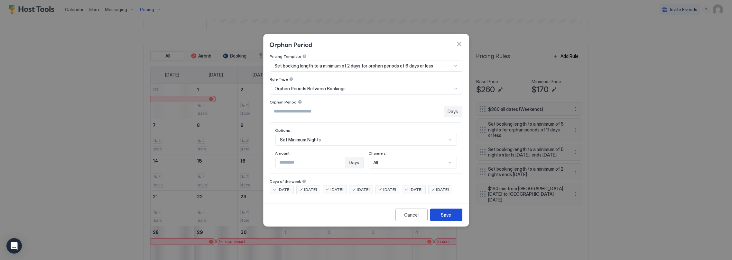
click at [442, 214] on button "Save" at bounding box center [446, 215] width 32 height 13
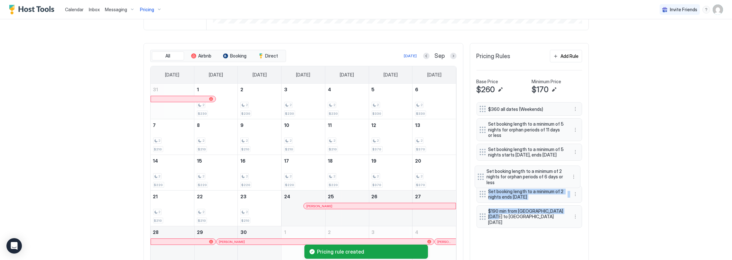
drag, startPoint x: 477, startPoint y: 221, endPoint x: 476, endPoint y: 178, distance: 42.5
click at [477, 179] on div "$360 all dates (Weekends) Set booking length to a minimum of 5 nights for orpha…" at bounding box center [530, 166] width 106 height 129
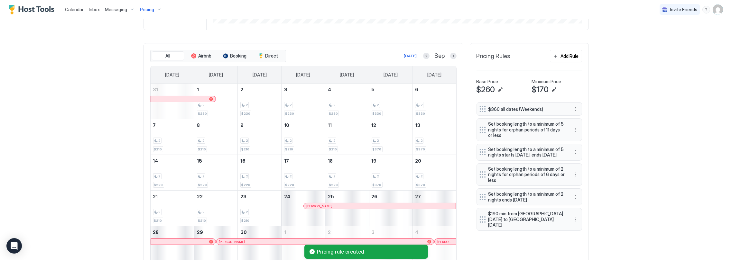
click at [624, 175] on div "Calendar Inbox Messaging Pricing Invite Friends CC Home Pricing 344 Austral Cal…" at bounding box center [366, 130] width 732 height 260
click at [619, 174] on div "Calendar Inbox Messaging Pricing Invite Friends CC Home Pricing 344 Austral Cal…" at bounding box center [366, 130] width 732 height 260
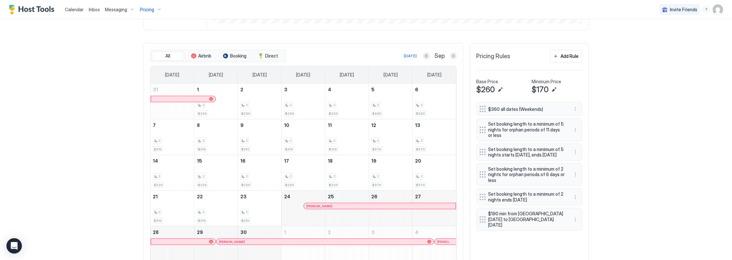
click at [648, 166] on div "Calendar Inbox Messaging Pricing Invite Friends CC Home Pricing 344 Austral Syn…" at bounding box center [366, 130] width 732 height 260
click at [644, 167] on div "Calendar Inbox Messaging Pricing Invite Friends CC Home Pricing 344 Austral Syn…" at bounding box center [366, 130] width 732 height 260
click at [662, 143] on div "Calendar Inbox Messaging Pricing Invite Friends CC Home Pricing 344 Austral Syn…" at bounding box center [366, 130] width 732 height 260
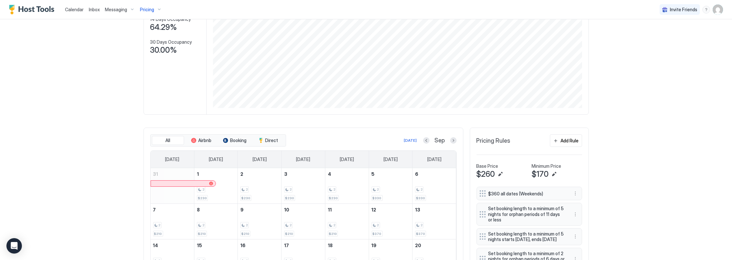
scroll to position [85, 0]
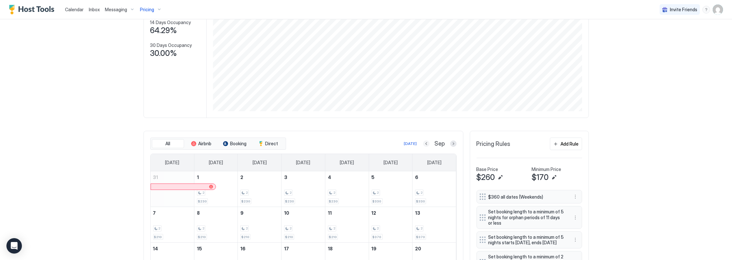
click at [412, 147] on div "[DATE]" at bounding box center [410, 144] width 13 height 6
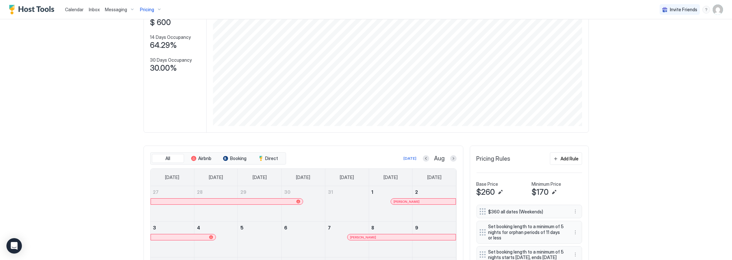
scroll to position [0, 0]
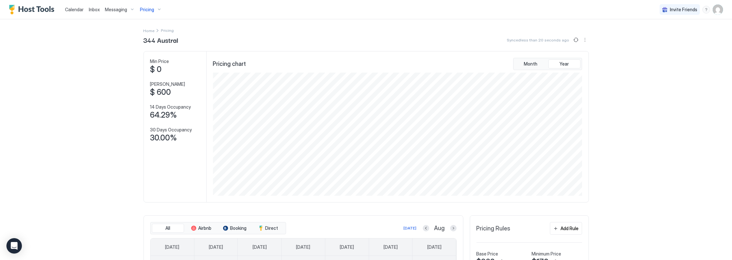
click at [151, 9] on span "Pricing" at bounding box center [147, 10] width 14 height 6
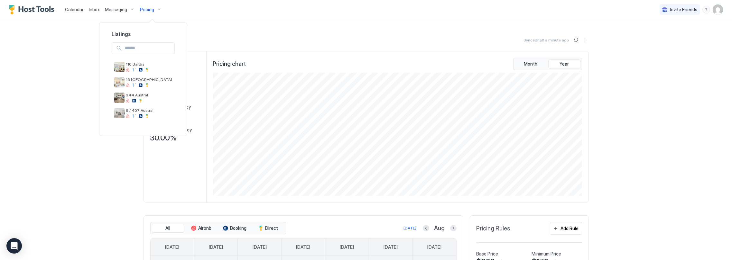
click at [567, 42] on div at bounding box center [366, 130] width 732 height 260
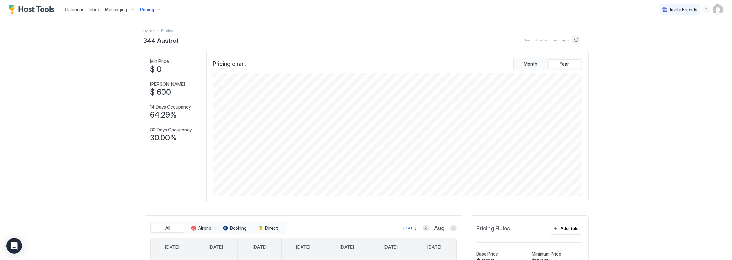
click at [572, 40] on button "Sync prices" at bounding box center [576, 40] width 8 height 8
click at [508, 34] on div "Home Pricing 344 Austral Calendar is now syncing... Min Price $ 0 Max Price $ 6…" at bounding box center [367, 251] width 446 height 465
click at [154, 10] on div "Pricing" at bounding box center [150, 9] width 27 height 11
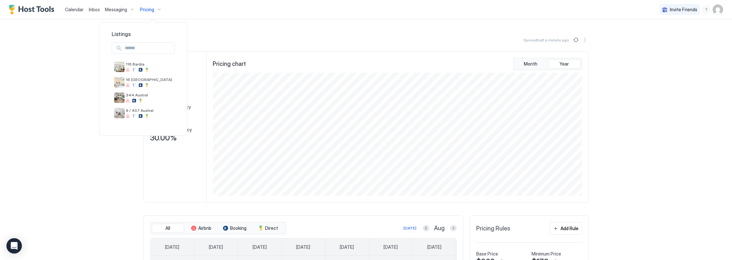
click at [672, 48] on div at bounding box center [366, 130] width 732 height 260
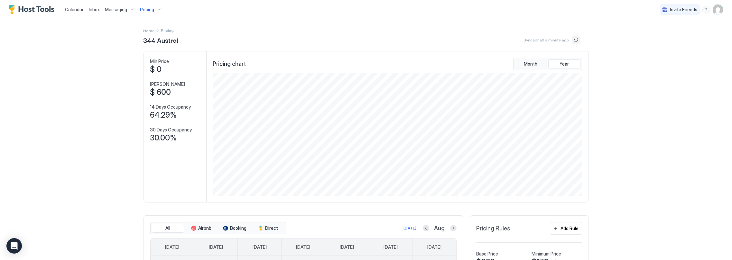
click at [584, 40] on button "More options" at bounding box center [585, 40] width 8 height 8
click at [572, 57] on span "Listing Settings" at bounding box center [572, 59] width 29 height 5
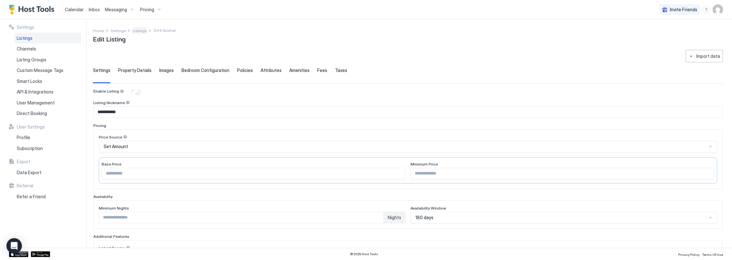
click at [139, 30] on span "Listings" at bounding box center [140, 30] width 14 height 5
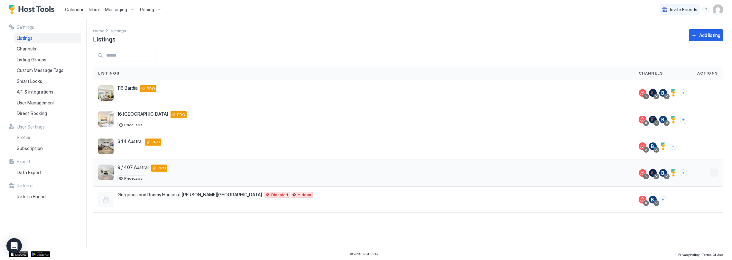
click at [712, 173] on button "More options" at bounding box center [714, 173] width 8 height 8
click at [698, 203] on span "Listing Settings" at bounding box center [700, 202] width 29 height 5
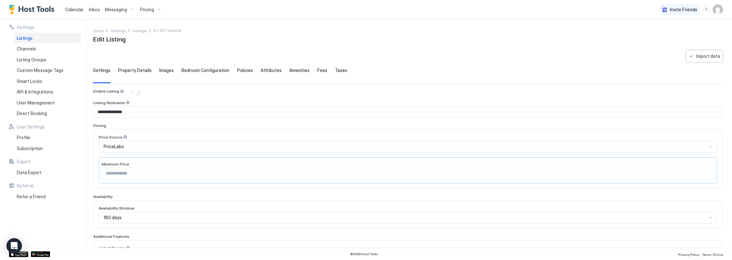
click at [148, 10] on span "Pricing" at bounding box center [147, 10] width 14 height 6
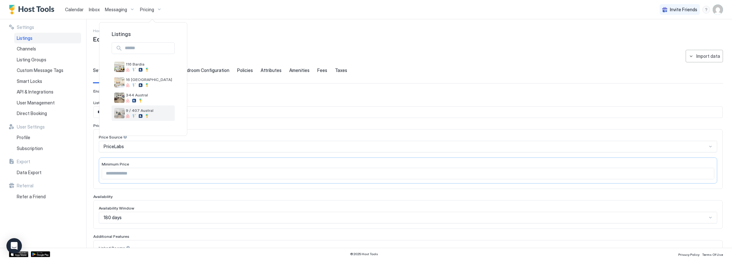
click at [134, 107] on div "9 / 407 Austral" at bounding box center [143, 113] width 63 height 15
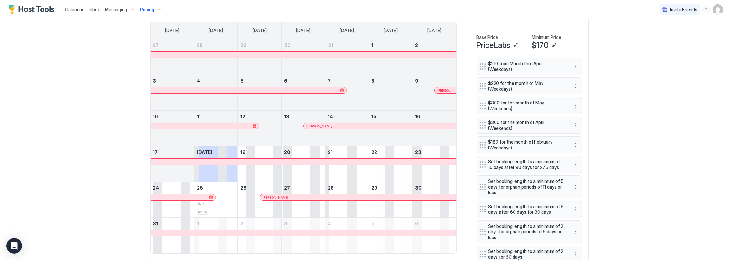
scroll to position [216, 0]
click at [574, 166] on button "More options" at bounding box center [576, 166] width 8 height 8
click at [583, 186] on span "Pause" at bounding box center [585, 186] width 12 height 5
click at [616, 179] on div at bounding box center [366, 130] width 732 height 260
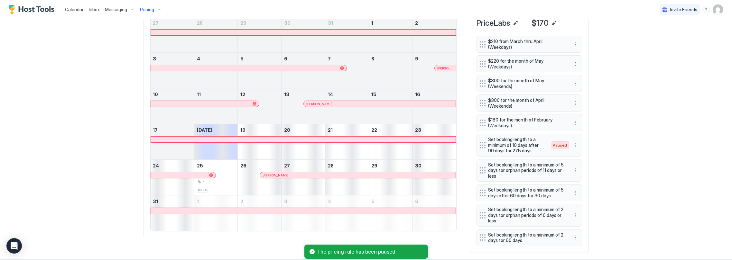
scroll to position [251, 0]
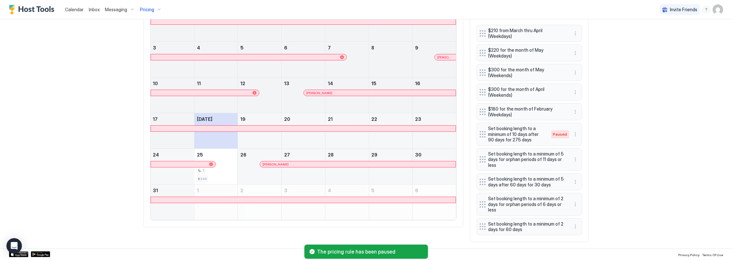
click at [621, 216] on div "Calendar Inbox Messaging Pricing Invite Friends CC Home Pricing 9 / 407 Austral…" at bounding box center [366, 130] width 732 height 260
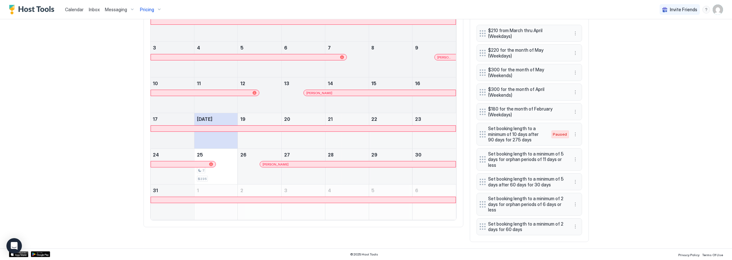
scroll to position [0, 0]
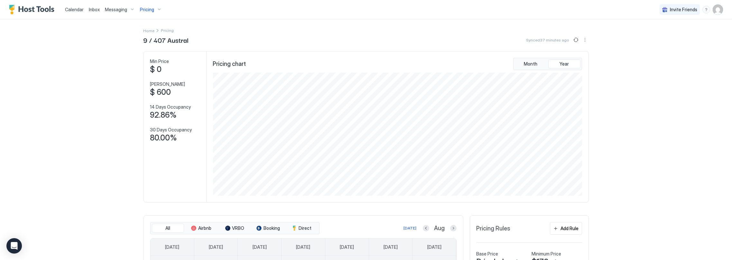
click at [572, 39] on button "Sync prices" at bounding box center [576, 40] width 8 height 8
click at [572, 38] on icon "loading" at bounding box center [575, 40] width 6 height 6
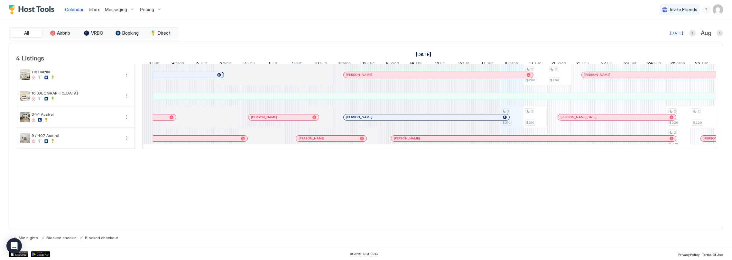
scroll to position [0, 357]
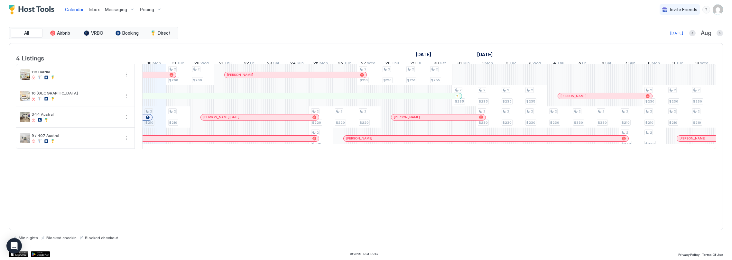
click at [157, 10] on div "Pricing" at bounding box center [150, 9] width 27 height 11
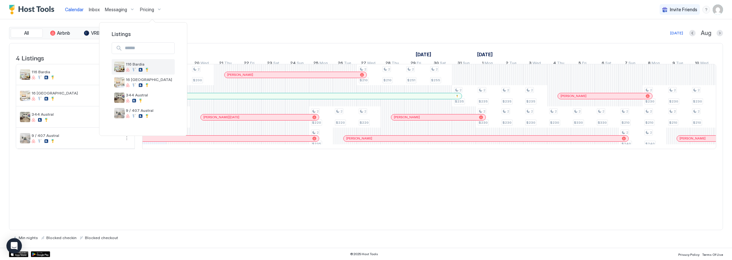
click at [139, 65] on span "116 Bardia" at bounding box center [149, 64] width 46 height 5
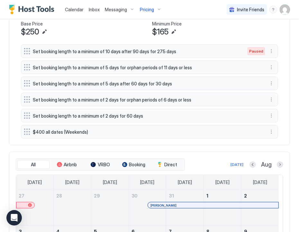
scroll to position [205, 0]
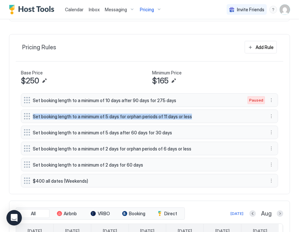
drag, startPoint x: 42, startPoint y: 113, endPoint x: 198, endPoint y: 113, distance: 155.8
click at [198, 113] on div "Pricing Rules Add Rule Base Price $250 Minimum Price $165 Set booking length to…" at bounding box center [149, 114] width 281 height 160
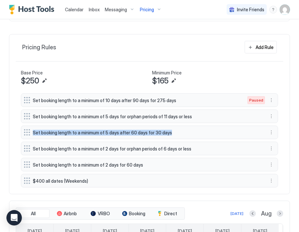
drag, startPoint x: 70, startPoint y: 132, endPoint x: 59, endPoint y: 132, distance: 10.3
click at [173, 131] on div "Set booking length to a minimum of 5 days after 60 days for 30 days" at bounding box center [144, 132] width 241 height 7
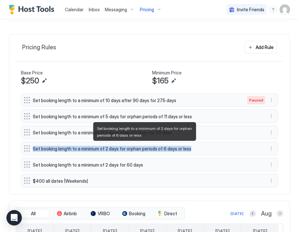
drag, startPoint x: 14, startPoint y: 148, endPoint x: 175, endPoint y: 140, distance: 161.5
click at [180, 142] on div "Pricing Rules Add Rule Base Price $250 Minimum Price $165 Set booking length to…" at bounding box center [149, 114] width 281 height 160
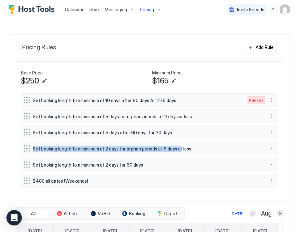
drag, startPoint x: 281, startPoint y: 110, endPoint x: 290, endPoint y: 110, distance: 8.4
click at [282, 110] on div "Pricing Rules Add Rule Base Price $250 Minimum Price $165 Set booking length to…" at bounding box center [149, 114] width 281 height 160
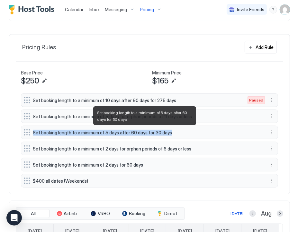
copy span "Set booking length to a minimum of 5 days after 60 days for 30 days"
drag, startPoint x: 17, startPoint y: 133, endPoint x: 171, endPoint y: 130, distance: 153.9
click at [171, 130] on div "Set booking length to a minimum of 10 days after 90 days for 275 days Paused Se…" at bounding box center [150, 140] width 268 height 94
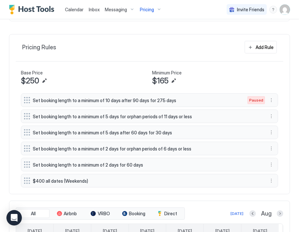
click at [121, 57] on div "Pricing Rules Add Rule Base Price $250 Minimum Price $165 Set booking length to…" at bounding box center [149, 114] width 281 height 160
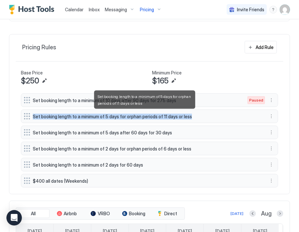
drag, startPoint x: 73, startPoint y: 115, endPoint x: 198, endPoint y: 116, distance: 124.9
click at [198, 116] on div "Pricing Rules Add Rule Base Price $250 Minimum Price $165 Set booking length to…" at bounding box center [149, 114] width 281 height 160
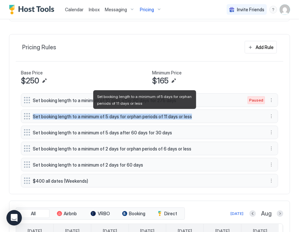
copy span "Set booking length to a minimum of 5 days for orphan periods of 11 days or less"
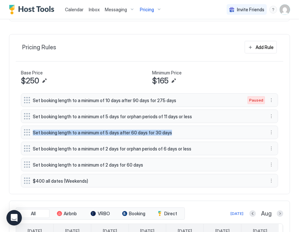
copy span "Set booking length to a minimum of 5 days after 60 days for 30 days"
drag, startPoint x: 96, startPoint y: 127, endPoint x: 169, endPoint y: 128, distance: 72.4
click at [169, 128] on div "Set booking length to a minimum of 10 days after 90 days for 275 days Paused Se…" at bounding box center [150, 140] width 268 height 94
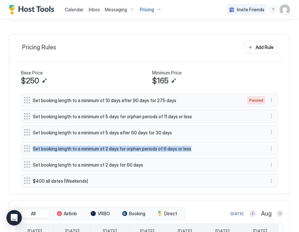
copy span "Set booking length to a minimum of 2 days for orphan periods of 6 days or less"
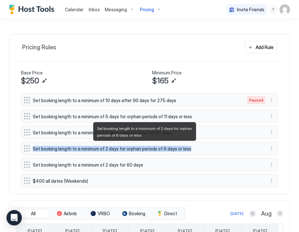
drag, startPoint x: 151, startPoint y: 149, endPoint x: 200, endPoint y: 146, distance: 49.0
click at [200, 146] on div "Pricing Rules Add Rule Base Price $250 Minimum Price $165 Set booking length to…" at bounding box center [149, 114] width 281 height 160
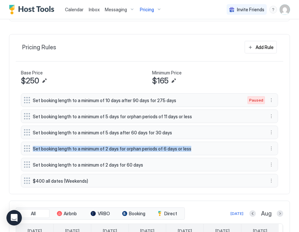
click at [286, 132] on div "Pricing Rules Add Rule Base Price $250 Minimum Price $165 Set booking length to…" at bounding box center [149, 114] width 281 height 160
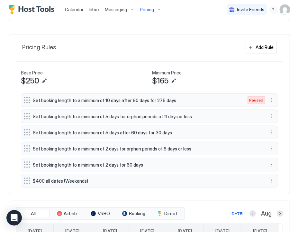
click at [238, 69] on div "Minimum Price" at bounding box center [215, 72] width 126 height 7
click at [209, 34] on div "Pricing Rules Add Rule Base Price $250 Minimum Price $165 Set booking length to…" at bounding box center [149, 114] width 281 height 160
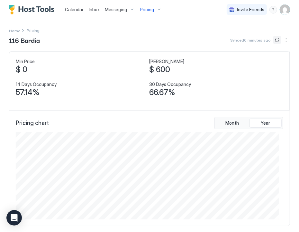
click at [274, 37] on button "Sync prices" at bounding box center [278, 40] width 8 height 8
